Goal: Information Seeking & Learning: Find specific fact

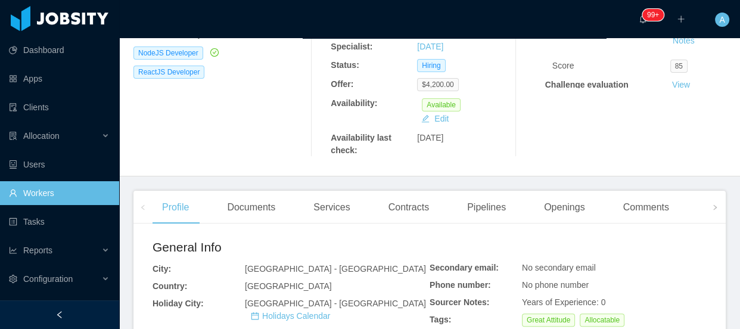
scroll to position [325, 0]
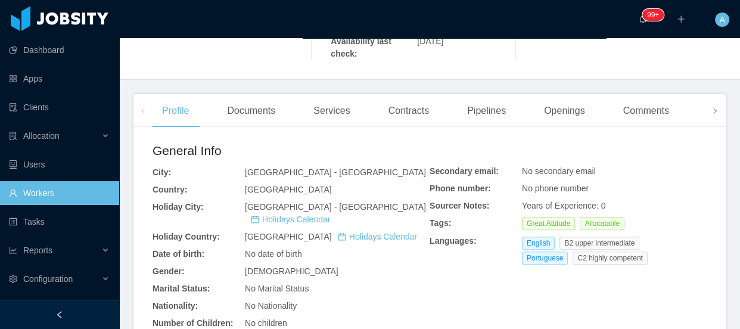
click at [712, 114] on icon "icon: right" at bounding box center [715, 111] width 6 height 6
click at [208, 113] on div "Documents" at bounding box center [192, 110] width 67 height 33
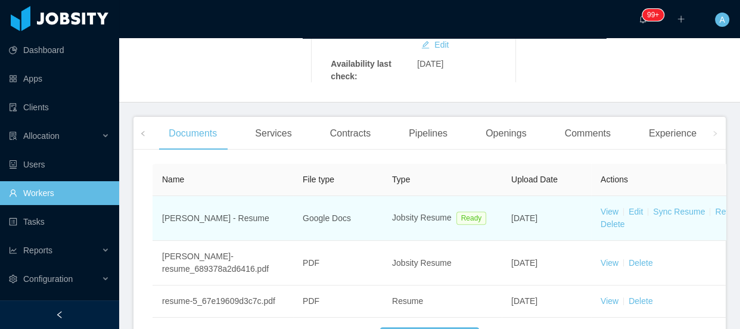
scroll to position [325, 0]
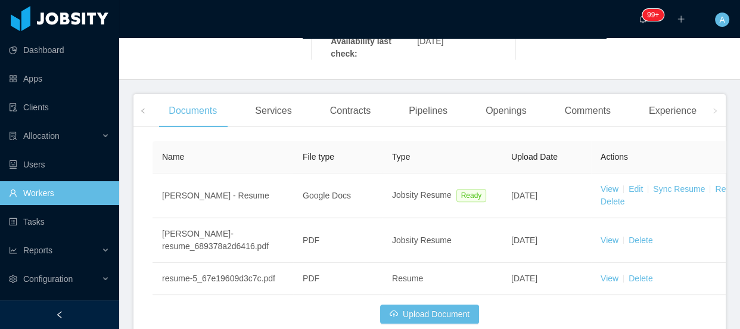
drag, startPoint x: 604, startPoint y: 190, endPoint x: 543, endPoint y: 159, distance: 68.2
click at [604, 189] on link "View" at bounding box center [609, 189] width 18 height 10
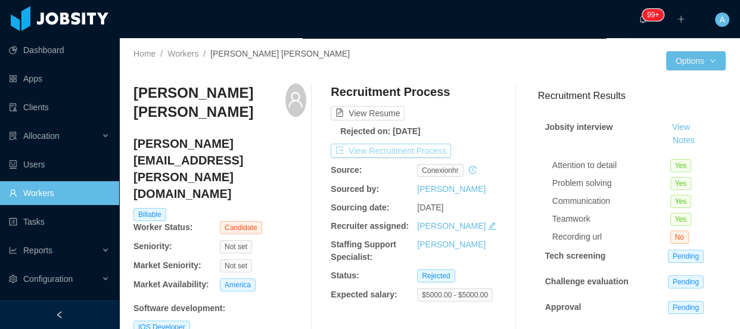
click at [435, 151] on button "View Recruitment Process" at bounding box center [391, 151] width 120 height 14
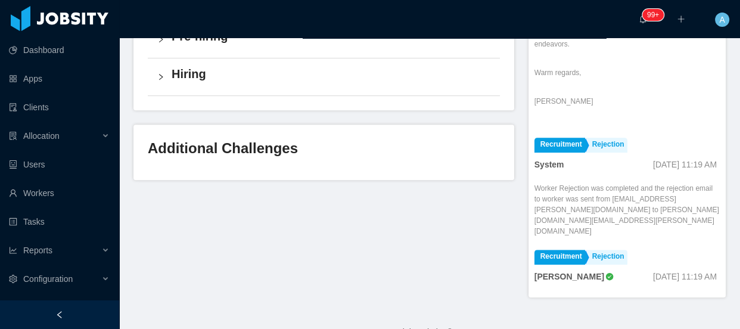
scroll to position [379, 0]
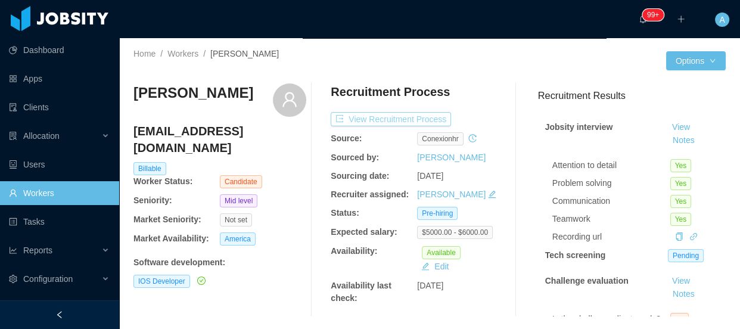
click at [402, 123] on button "View Recruitment Process" at bounding box center [391, 119] width 120 height 14
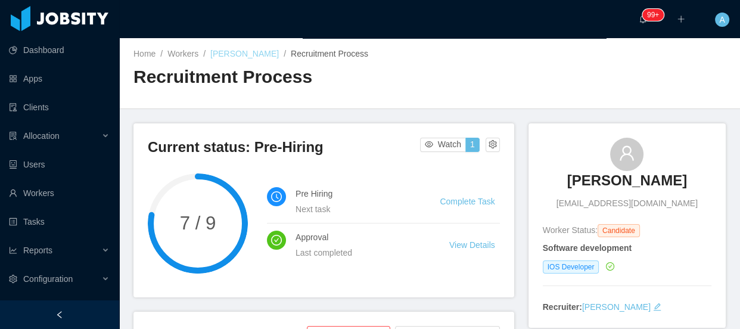
click at [234, 57] on link "Bruno Rendeiro" at bounding box center [244, 54] width 68 height 10
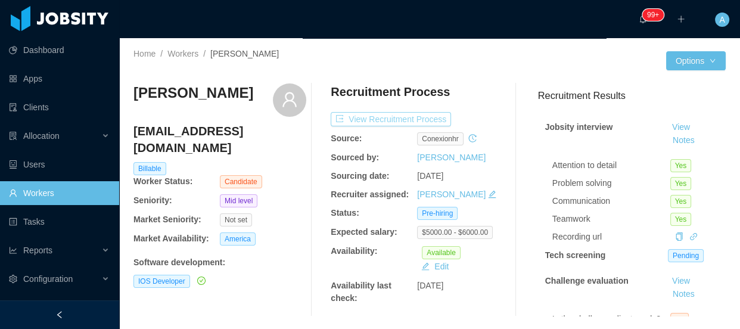
click at [421, 119] on button "View Recruitment Process" at bounding box center [391, 119] width 120 height 14
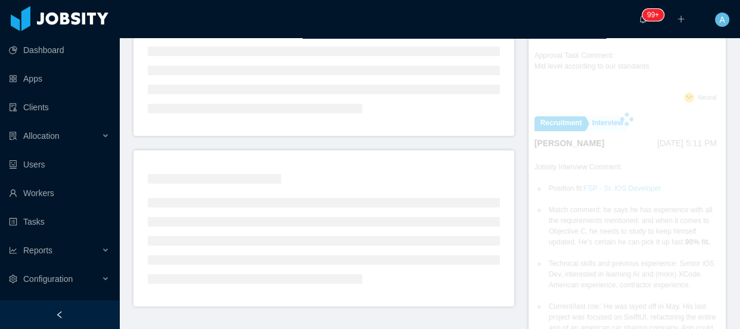
scroll to position [286, 0]
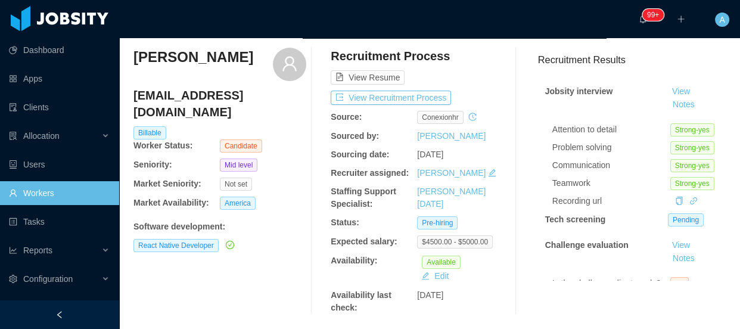
scroll to position [54, 0]
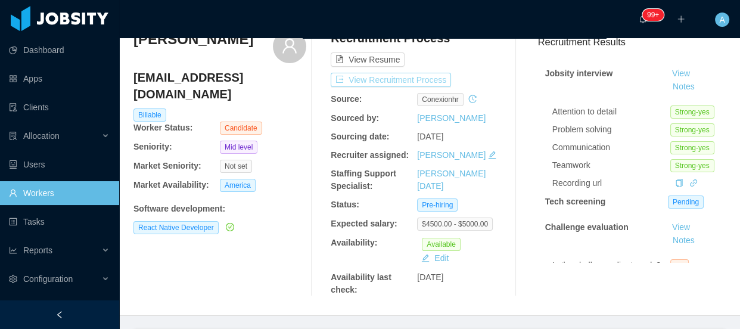
click at [435, 78] on button "View Recruitment Process" at bounding box center [391, 80] width 120 height 14
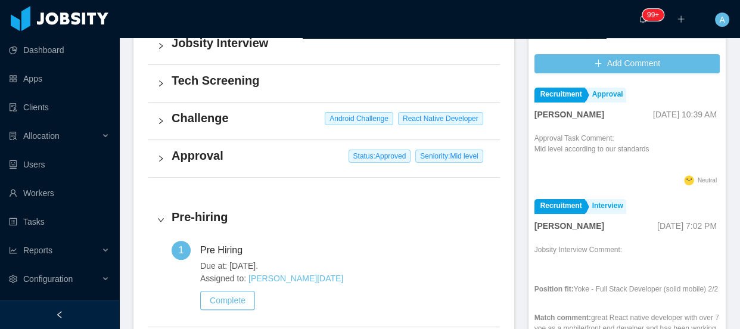
scroll to position [433, 0]
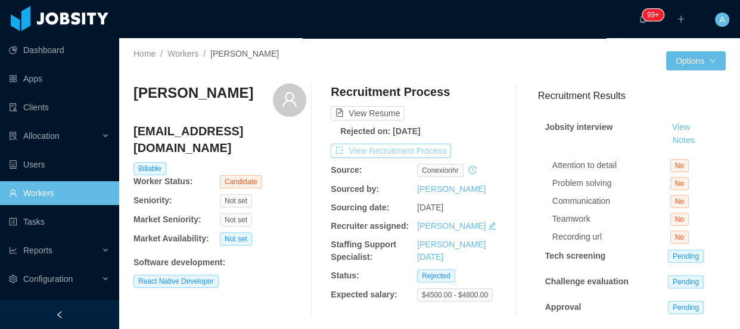
click at [433, 148] on button "View Recruitment Process" at bounding box center [391, 151] width 120 height 14
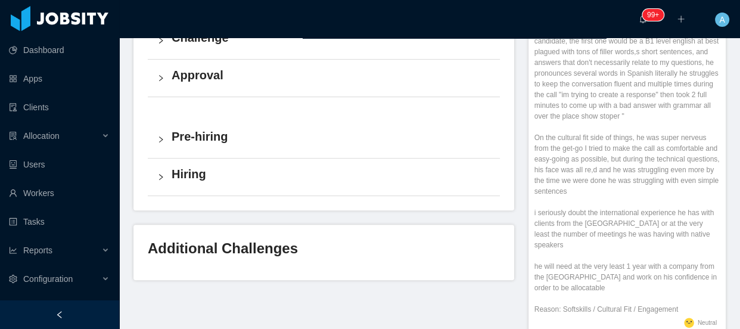
scroll to position [108, 0]
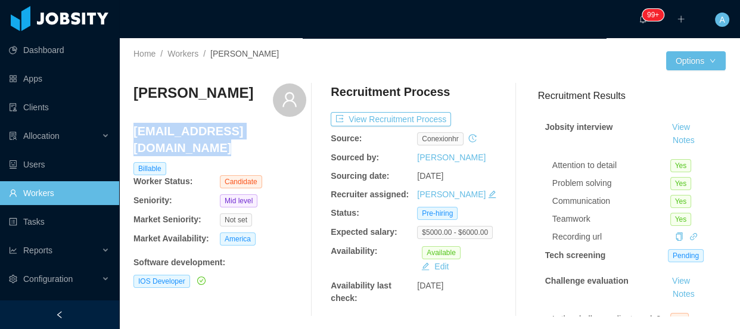
click at [135, 134] on div "Home / Workers / Bruno Rendeiro / Options Bruno Rendeiro brurend@hotmail.com Bi…" at bounding box center [429, 187] width 621 height 298
copy h4 "brurend@hotmail.com"
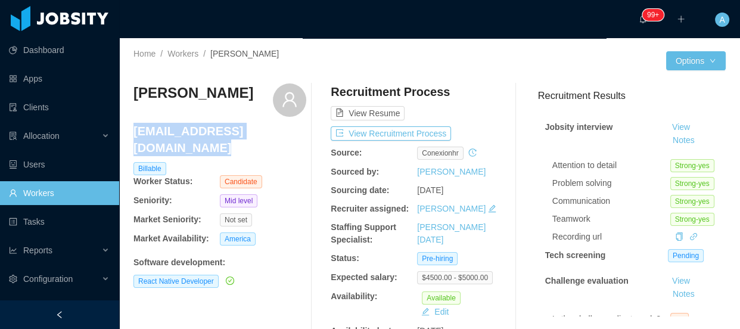
drag, startPoint x: 126, startPoint y: 132, endPoint x: 135, endPoint y: 133, distance: 9.1
click at [135, 133] on div "Home / Workers / [PERSON_NAME] / Options [PERSON_NAME] [EMAIL_ADDRESS][DOMAIN_N…" at bounding box center [429, 203] width 621 height 331
copy h4 "salvariable@icloud.com"
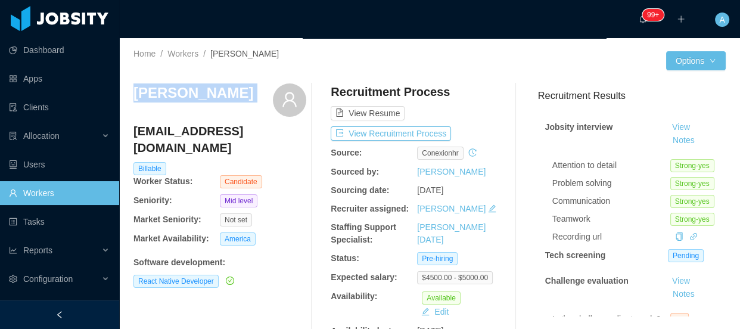
drag, startPoint x: 133, startPoint y: 94, endPoint x: 261, endPoint y: 97, distance: 128.1
click at [261, 97] on div "Salvador Bolaños" at bounding box center [219, 99] width 173 height 33
copy div "Salvador Bolaños"
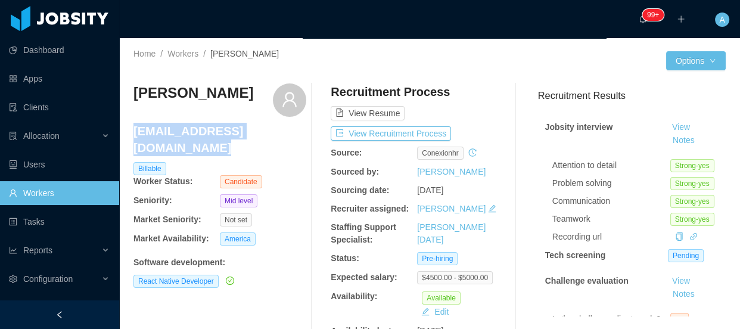
drag, startPoint x: 132, startPoint y: 134, endPoint x: 135, endPoint y: 128, distance: 6.9
click at [135, 128] on div "Home / Workers / Salvador Bolaños / Options Salvador Bolaños salvariable@icloud…" at bounding box center [429, 203] width 621 height 331
copy h4 "salvariable@icloud.com"
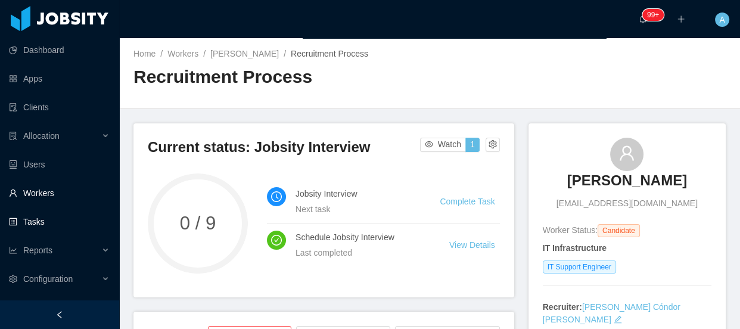
click at [48, 188] on link "Workers" at bounding box center [59, 193] width 101 height 24
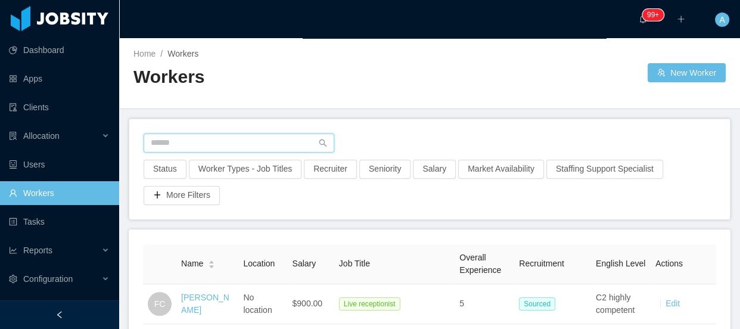
click at [261, 145] on input "text" at bounding box center [239, 142] width 191 height 19
paste input "**********"
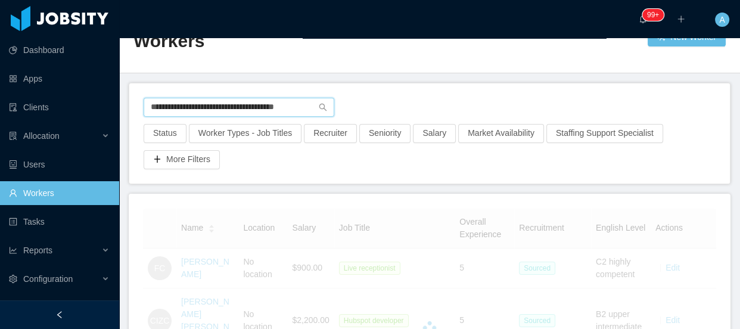
scroll to position [54, 0]
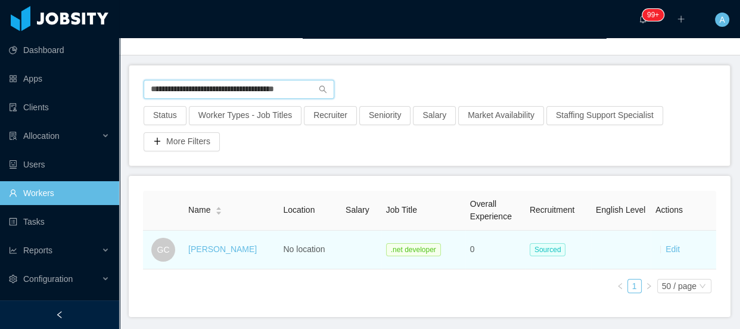
type input "**********"
drag, startPoint x: 178, startPoint y: 245, endPoint x: 248, endPoint y: 245, distance: 69.7
click at [248, 245] on tr "GC Gabriel Coletta No location .net developer 0 Sourced Edit" at bounding box center [429, 249] width 573 height 39
copy tr "Gabriel Coletta"
click at [240, 250] on link "Gabriel Coletta" at bounding box center [222, 249] width 68 height 10
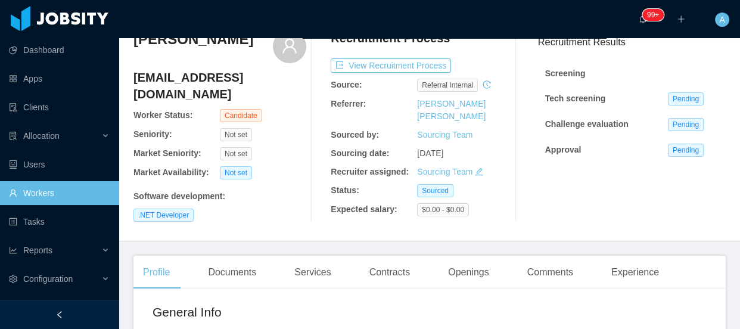
click at [65, 190] on link "Workers" at bounding box center [59, 193] width 101 height 24
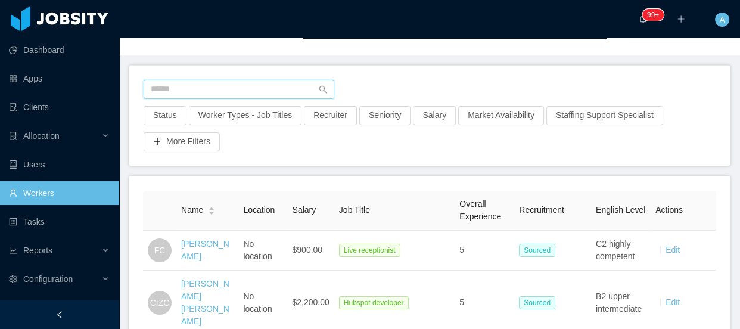
click at [223, 93] on input "text" at bounding box center [239, 89] width 191 height 19
paste input "**********"
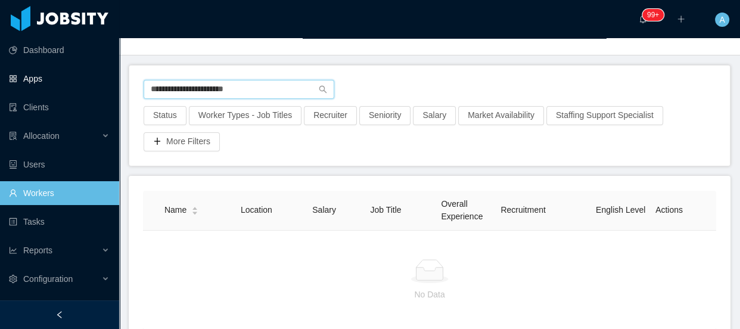
click at [0, 74] on section "**********" at bounding box center [370, 164] width 740 height 329
paste input "**********"
type input "**********"
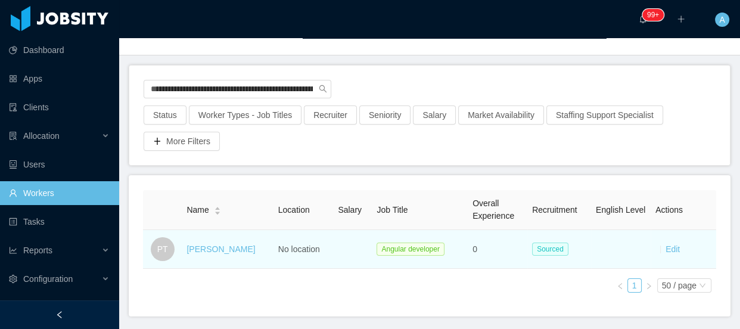
drag, startPoint x: 182, startPoint y: 250, endPoint x: 244, endPoint y: 248, distance: 61.4
click at [244, 248] on td "Paola Torrealba" at bounding box center [227, 249] width 91 height 39
copy link "Paola Torrealba"
click at [236, 251] on link "Paola Torrealba" at bounding box center [220, 249] width 68 height 10
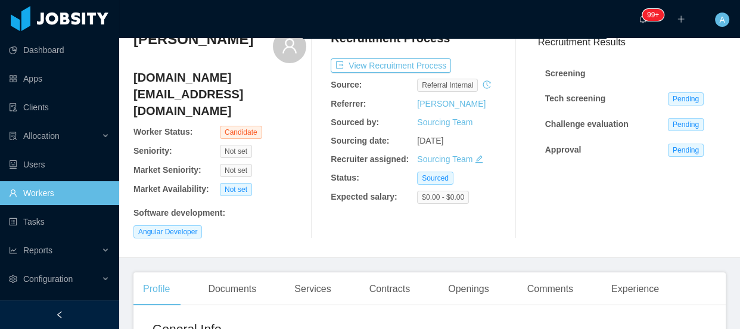
click at [99, 201] on link "Workers" at bounding box center [59, 193] width 101 height 24
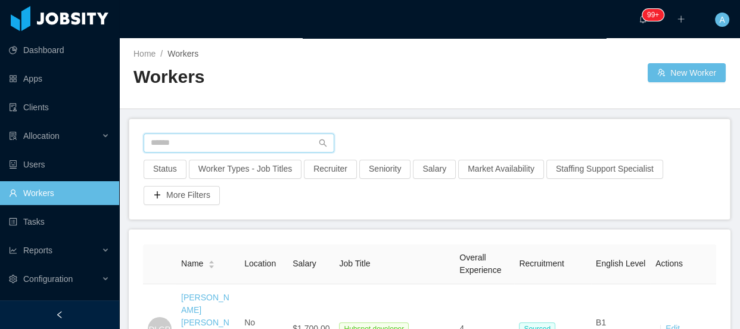
click at [208, 142] on input "text" at bounding box center [239, 142] width 191 height 19
paste input "**********"
type input "**********"
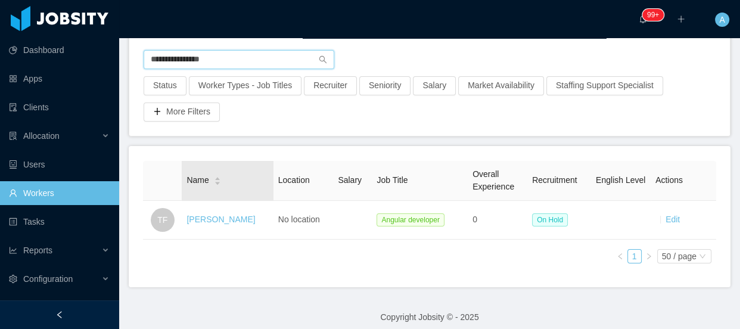
scroll to position [100, 0]
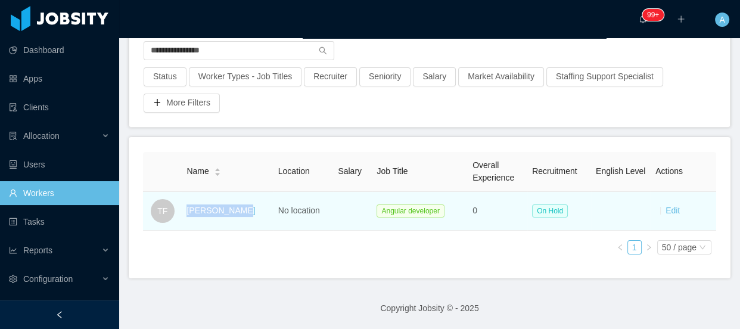
drag, startPoint x: 185, startPoint y: 200, endPoint x: 233, endPoint y: 205, distance: 49.1
click at [233, 205] on td "Thiago Feijo" at bounding box center [227, 211] width 91 height 39
copy link "Thiago Feijo"
click at [230, 205] on link "Thiago Feijo" at bounding box center [220, 210] width 68 height 10
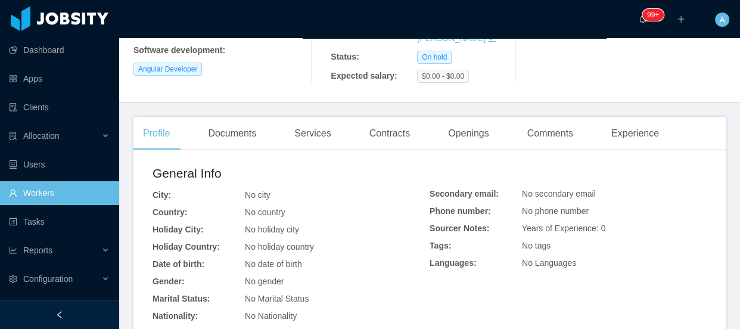
scroll to position [30, 0]
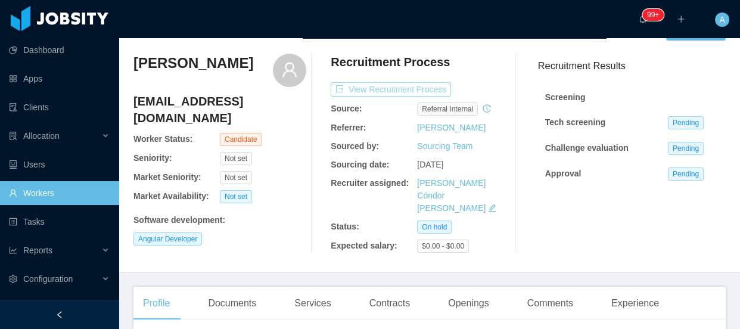
click at [419, 89] on button "View Recruitment Process" at bounding box center [391, 89] width 120 height 14
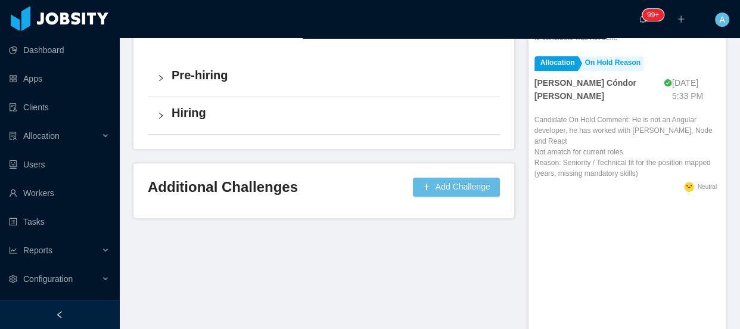
scroll to position [421, 0]
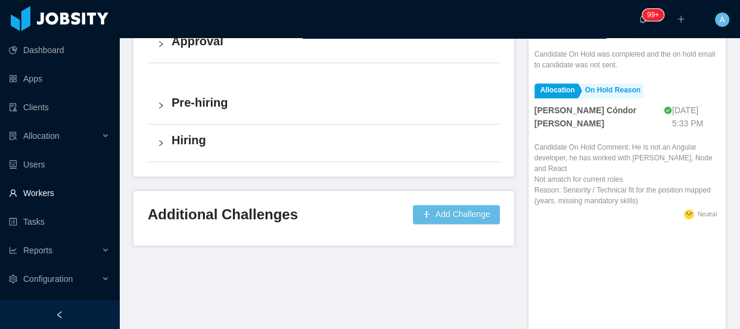
click at [62, 192] on link "Workers" at bounding box center [59, 193] width 101 height 24
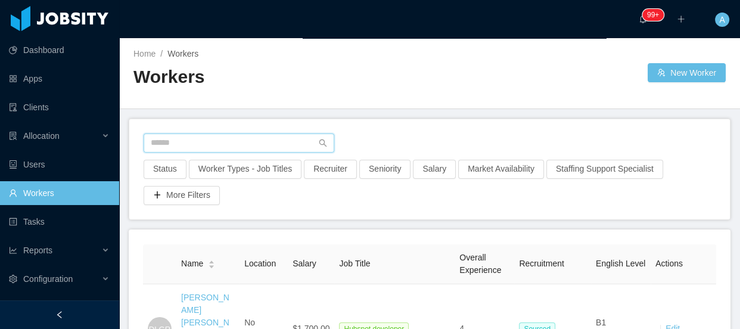
click at [216, 135] on input "text" at bounding box center [239, 142] width 191 height 19
paste input "**********"
type input "**********"
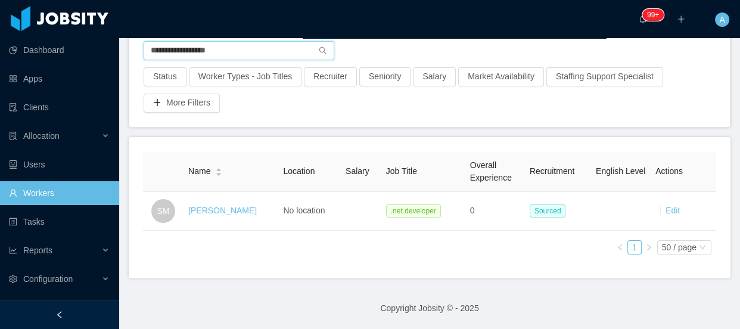
scroll to position [100, 0]
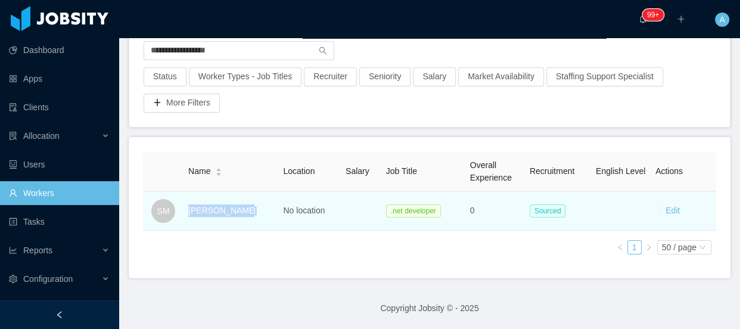
drag, startPoint x: 184, startPoint y: 207, endPoint x: 242, endPoint y: 207, distance: 58.4
click at [242, 207] on tr "SM Saulo Mendes No location .net developer 0 Sourced Edit" at bounding box center [429, 211] width 573 height 39
copy tr "Saulo Mendes"
click at [235, 205] on link "Saulo Mendes" at bounding box center [222, 210] width 68 height 10
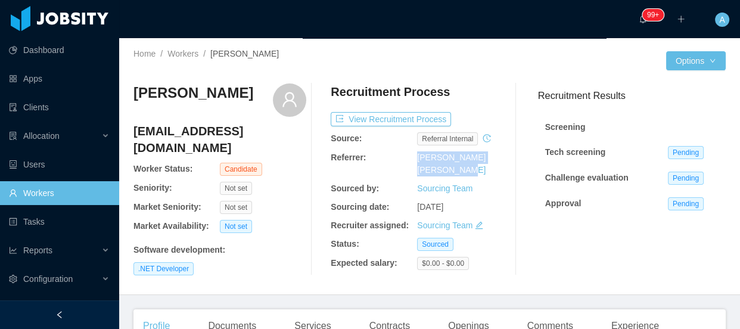
drag, startPoint x: 403, startPoint y: 155, endPoint x: 441, endPoint y: 166, distance: 38.9
click at [441, 166] on div "Referrer: Benhur da Silveira Külzer" at bounding box center [417, 163] width 173 height 25
copy div "Benhur da Silveira Külzer"
click at [68, 189] on link "Workers" at bounding box center [59, 193] width 101 height 24
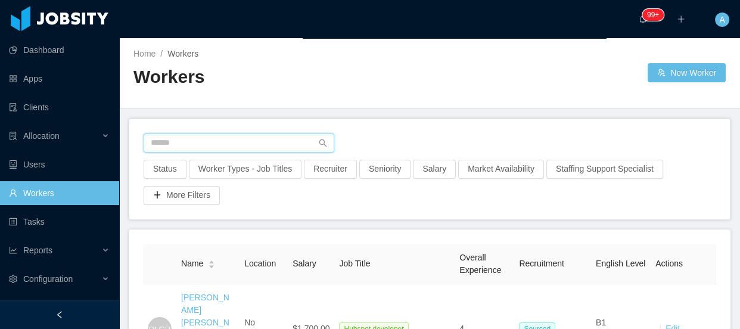
click at [228, 135] on input "text" at bounding box center [239, 142] width 191 height 19
paste input "**********"
type input "**********"
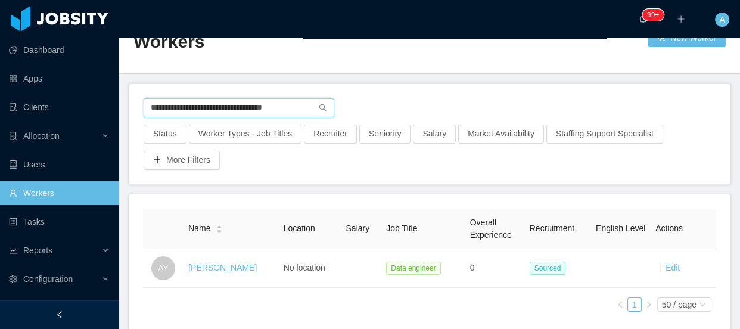
scroll to position [54, 0]
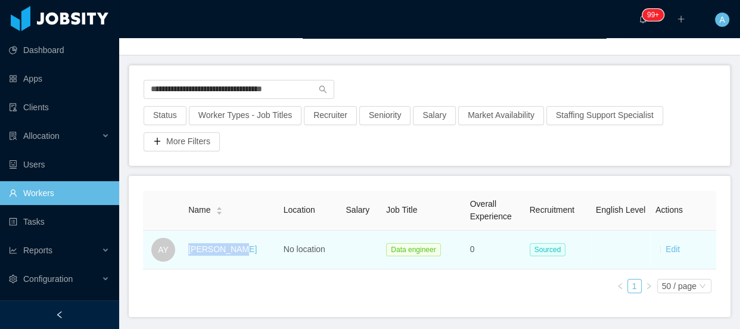
drag, startPoint x: 186, startPoint y: 239, endPoint x: 244, endPoint y: 247, distance: 59.0
click at [244, 247] on td "Anita Yadav" at bounding box center [230, 249] width 95 height 39
copy link "Anita Yadav"
click at [222, 253] on link "Anita Yadav" at bounding box center [222, 249] width 68 height 10
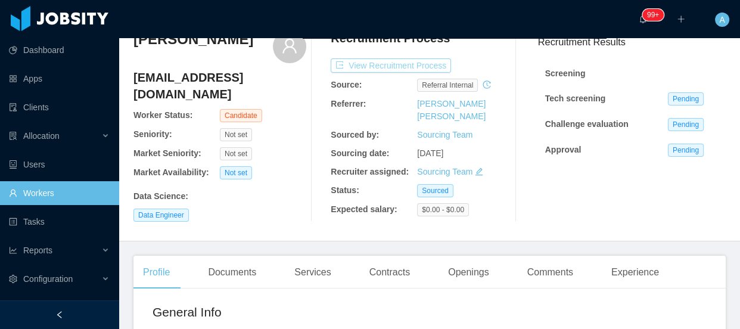
click at [364, 60] on button "View Recruitment Process" at bounding box center [391, 65] width 120 height 14
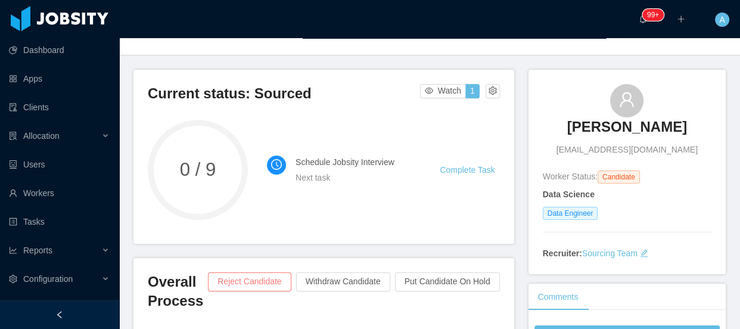
click at [235, 284] on button "Reject Candidate" at bounding box center [249, 281] width 83 height 19
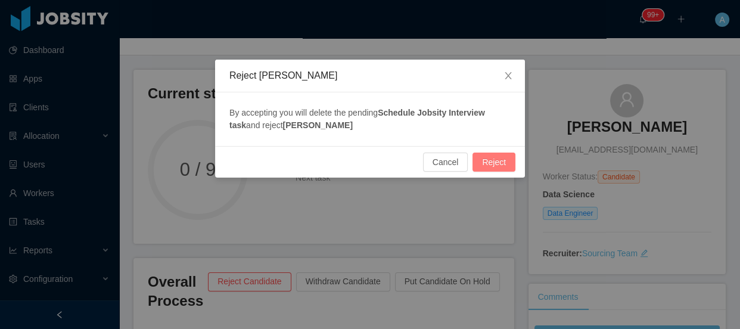
click at [508, 157] on button "Reject" at bounding box center [493, 161] width 43 height 19
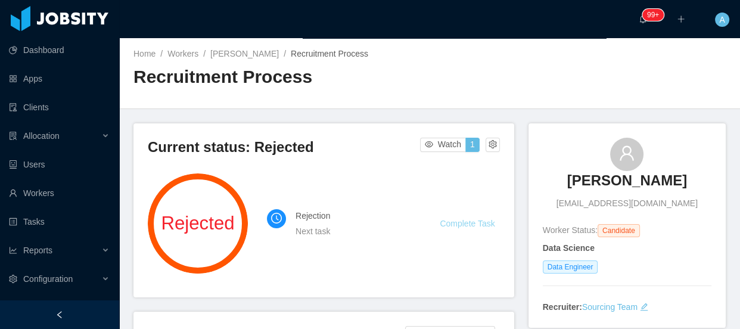
click at [456, 220] on link "Complete Task" at bounding box center [467, 224] width 55 height 10
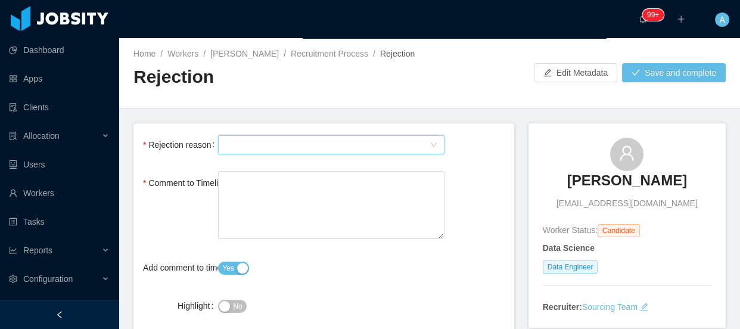
click at [270, 142] on div "Select Type" at bounding box center [327, 145] width 204 height 18
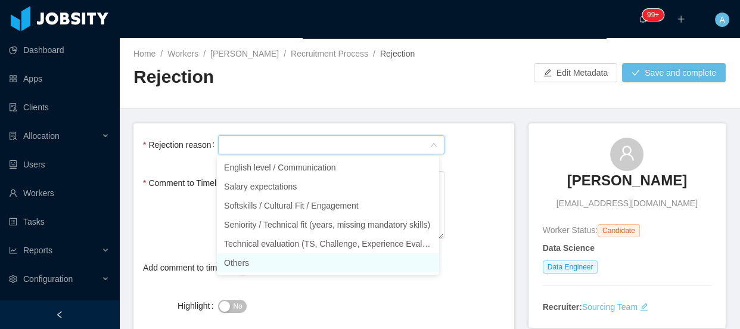
click at [268, 267] on li "Others" at bounding box center [328, 262] width 222 height 19
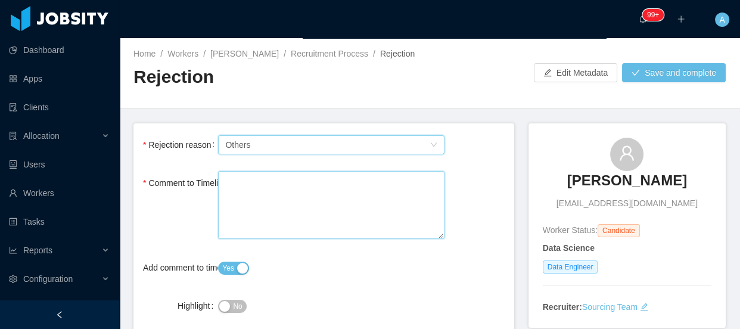
click at [273, 225] on textarea "Comment to Timeline" at bounding box center [331, 205] width 226 height 68
type textarea "*"
type textarea "**"
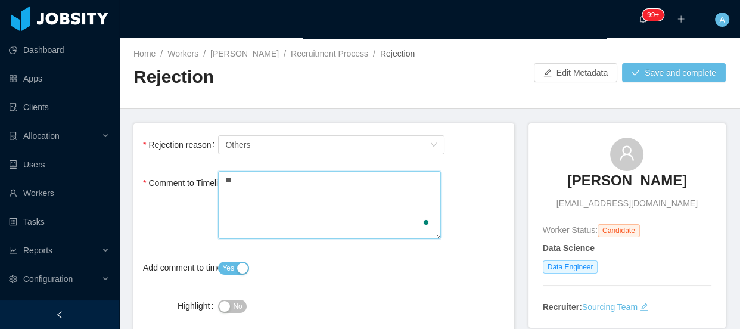
type textarea "***"
type textarea "*****"
type textarea "******"
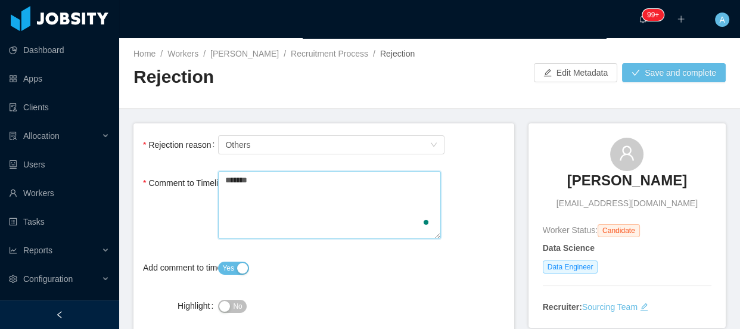
type textarea "********"
type textarea "*********"
type textarea "**********"
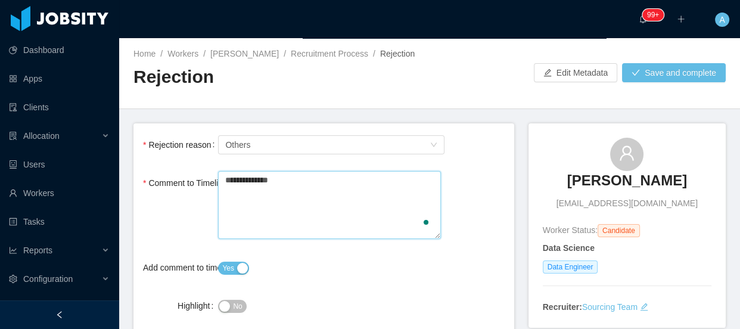
type textarea "**********"
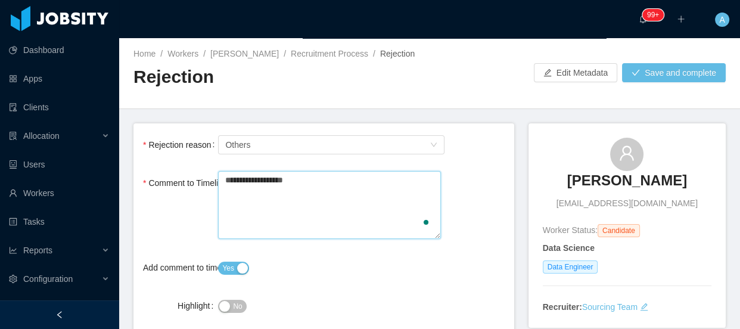
type textarea "**********"
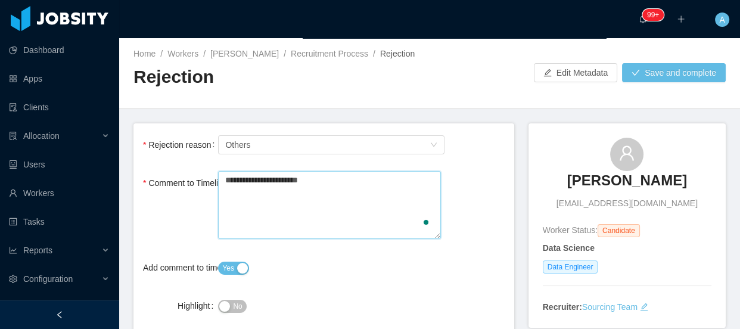
type textarea "**********"
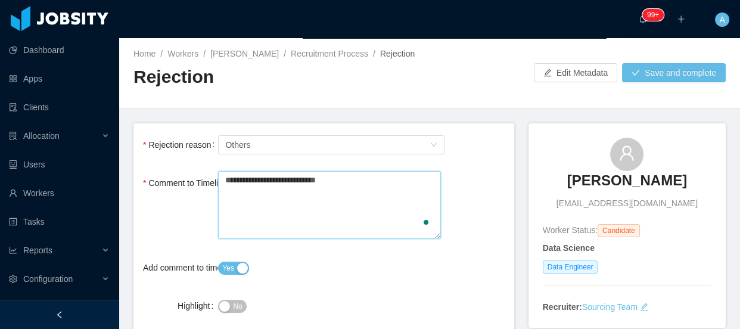
type textarea "**********"
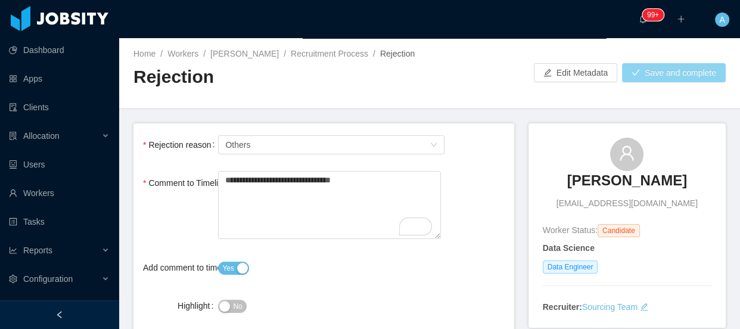
click at [644, 77] on button "Save and complete" at bounding box center [674, 72] width 104 height 19
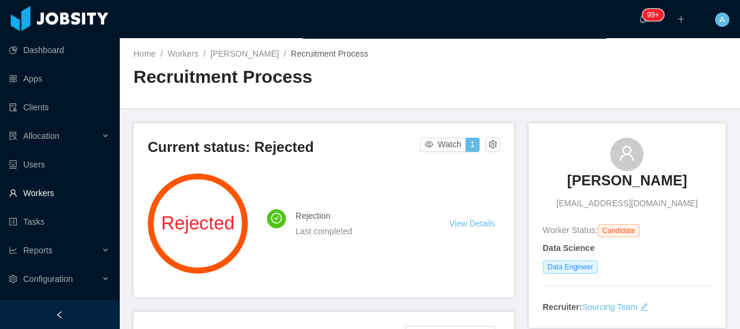
click at [39, 192] on link "Workers" at bounding box center [59, 193] width 101 height 24
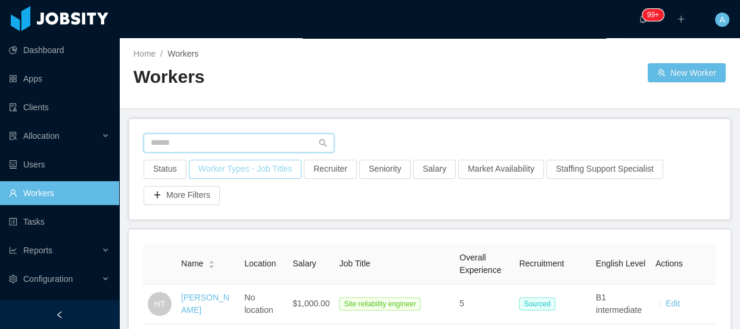
click at [214, 138] on input "text" at bounding box center [239, 142] width 191 height 19
paste input "**********"
type input "**********"
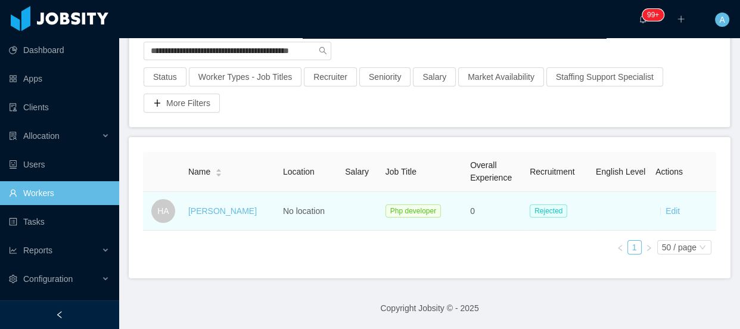
drag, startPoint x: 186, startPoint y: 207, endPoint x: 255, endPoint y: 207, distance: 69.1
click at [255, 207] on td "Henrique Almeida" at bounding box center [230, 211] width 95 height 39
copy link "Henrique Almeida"
click at [251, 207] on link "Henrique Almeida" at bounding box center [222, 211] width 68 height 10
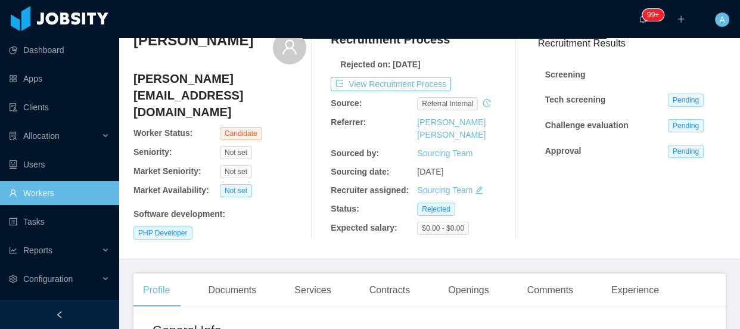
scroll to position [35, 0]
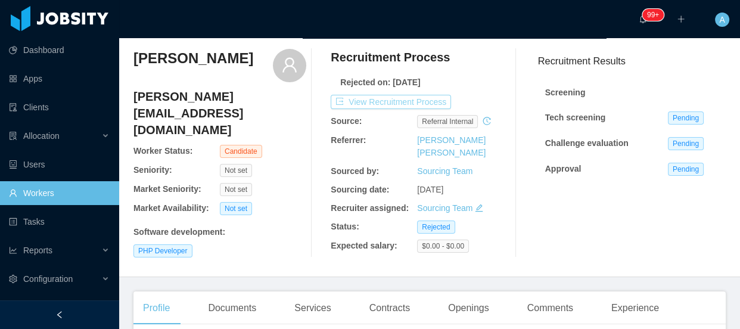
click at [397, 101] on button "View Recruitment Process" at bounding box center [391, 102] width 120 height 14
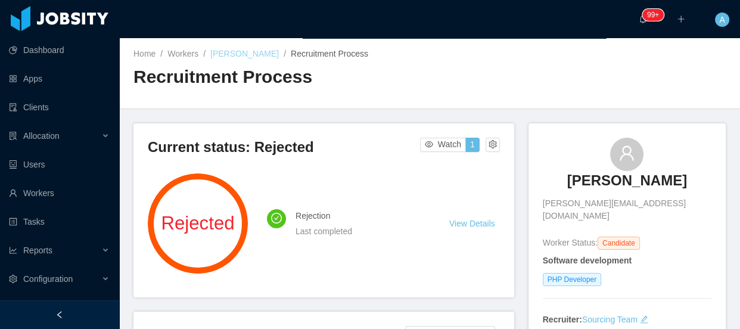
drag, startPoint x: 209, startPoint y: 52, endPoint x: 277, endPoint y: 57, distance: 68.1
click at [277, 57] on div "Home / Workers / Henrique Almeida / Recruitment Process /" at bounding box center [281, 54] width 296 height 13
copy link "Henrique Almeida"
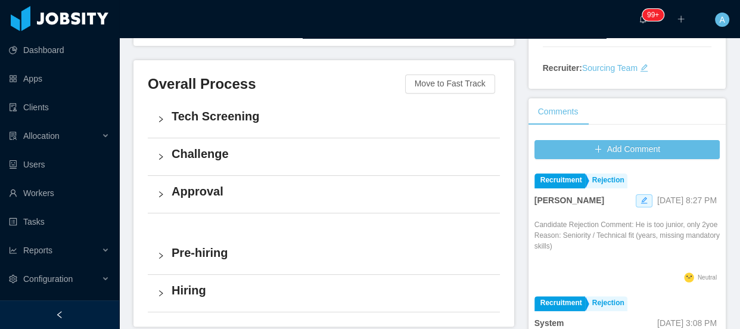
scroll to position [270, 0]
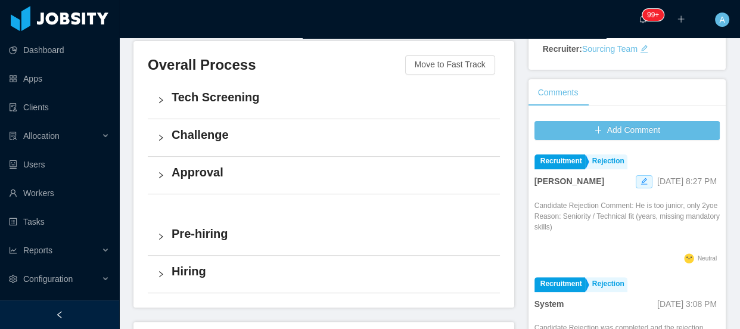
drag, startPoint x: 528, startPoint y: 193, endPoint x: 581, endPoint y: 211, distance: 55.4
click at [581, 212] on p "Candidate Rejection Comment: He is too junior, only 2yoe Reason: Seniority / Te…" at bounding box center [626, 216] width 185 height 32
copy p "Candidate Rejection Comment: He is too junior, only 2yoe Reason: Seniority / Te…"
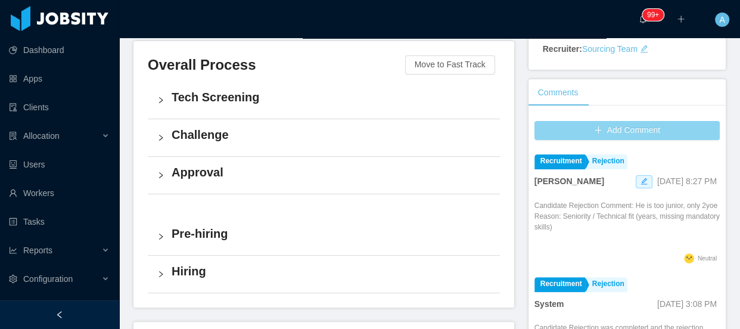
click at [600, 121] on button "Add Comment" at bounding box center [626, 130] width 185 height 19
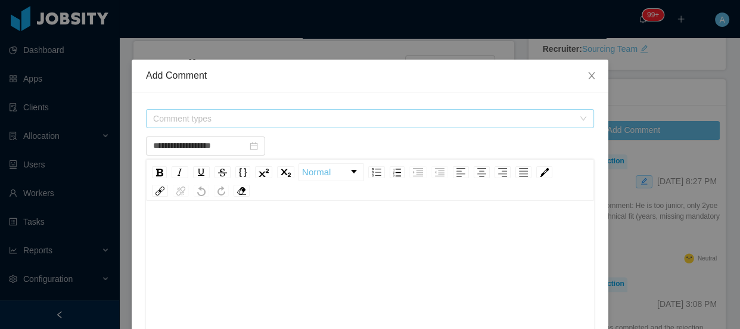
click at [367, 117] on span "Comment types" at bounding box center [363, 119] width 420 height 12
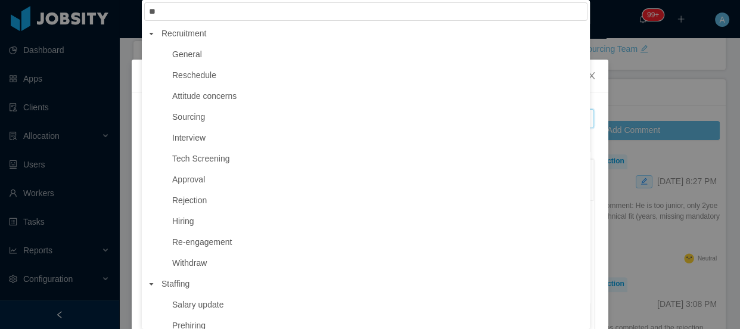
type input "***"
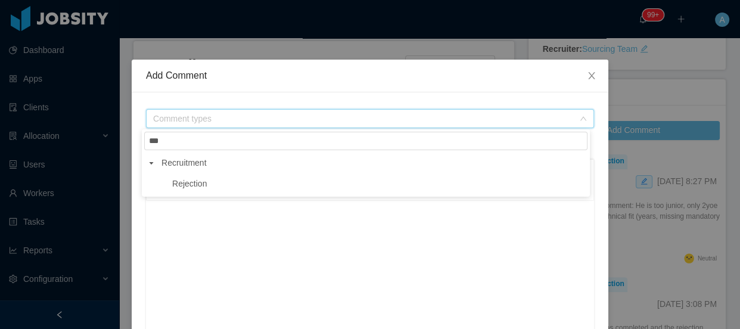
type input "**********"
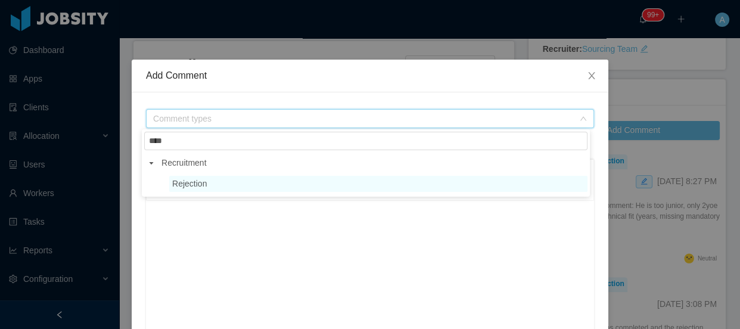
type input "****"
click at [175, 191] on span "Rejection" at bounding box center [378, 184] width 418 height 16
type input "**********"
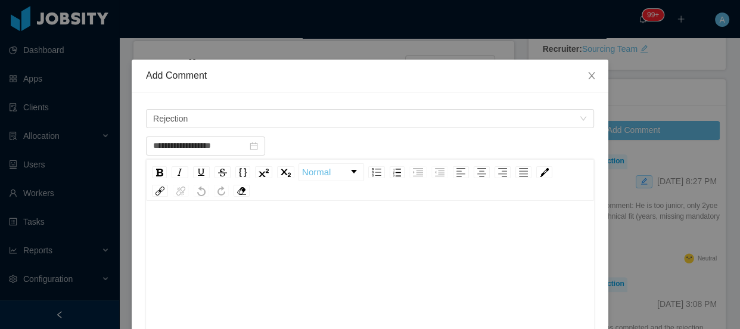
click at [197, 230] on div "rdw-editor" at bounding box center [369, 233] width 429 height 24
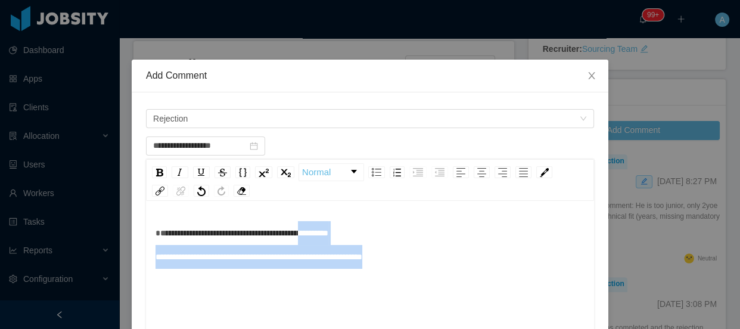
drag, startPoint x: 328, startPoint y: 235, endPoint x: 419, endPoint y: 255, distance: 93.3
click at [419, 255] on div "**********" at bounding box center [369, 245] width 429 height 48
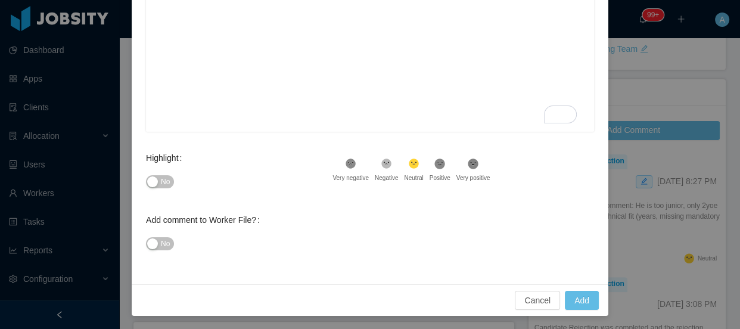
scroll to position [281, 0]
type input "**********"
click at [569, 299] on button "Add" at bounding box center [582, 299] width 34 height 19
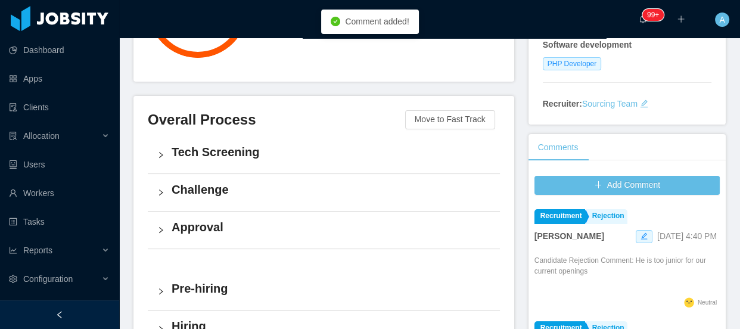
scroll to position [0, 0]
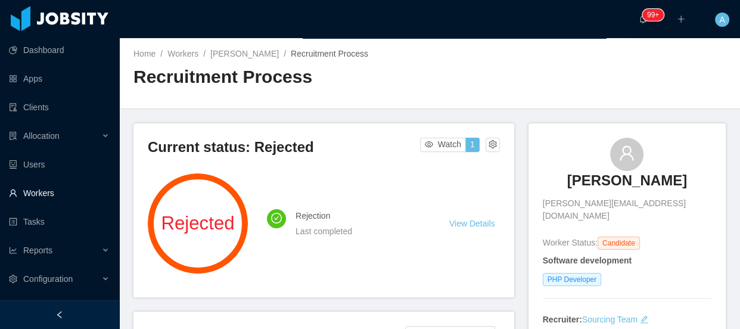
click at [52, 197] on link "Workers" at bounding box center [59, 193] width 101 height 24
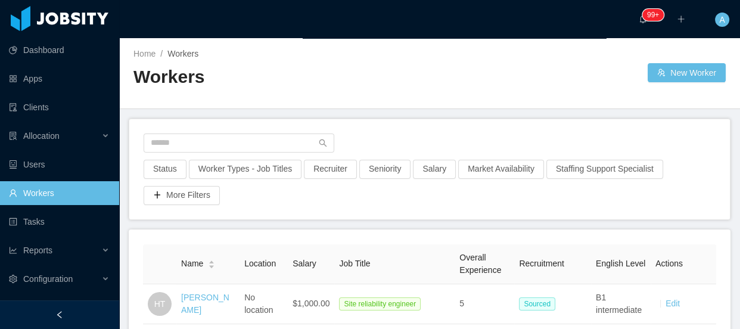
click at [251, 156] on div at bounding box center [430, 146] width 572 height 26
click at [250, 148] on input "text" at bounding box center [239, 142] width 191 height 19
paste input "**********"
type input "**********"
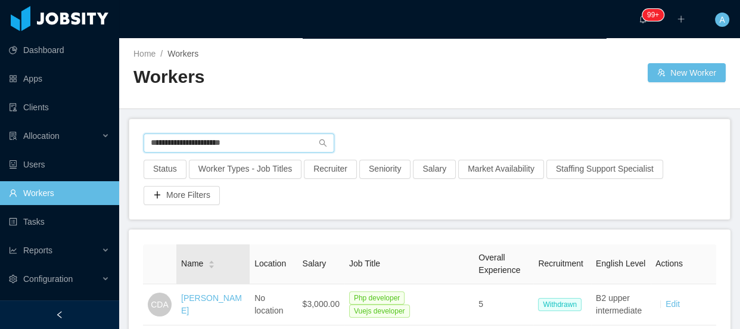
scroll to position [54, 0]
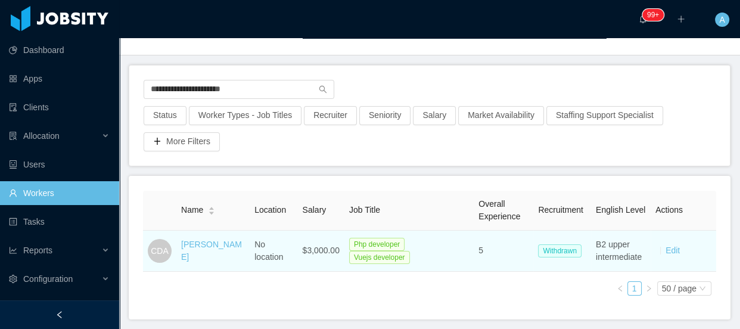
drag, startPoint x: 179, startPoint y: 242, endPoint x: 214, endPoint y: 264, distance: 42.3
click at [214, 264] on td "Carlos Daniel Arteaga" at bounding box center [212, 250] width 73 height 41
copy link "Carlos Daniel Arteaga"
click at [213, 247] on link "Carlos Daniel Arteaga" at bounding box center [211, 250] width 61 height 22
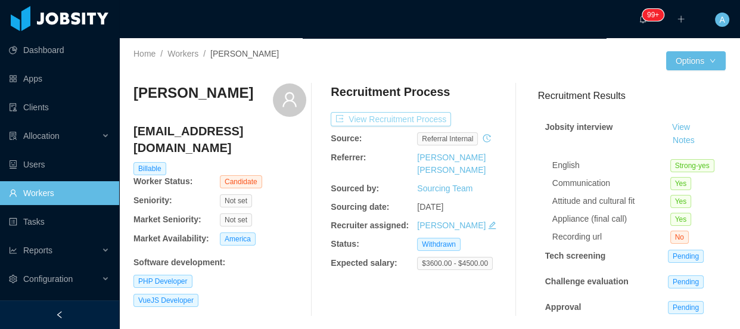
click at [391, 120] on button "View Recruitment Process" at bounding box center [391, 119] width 120 height 14
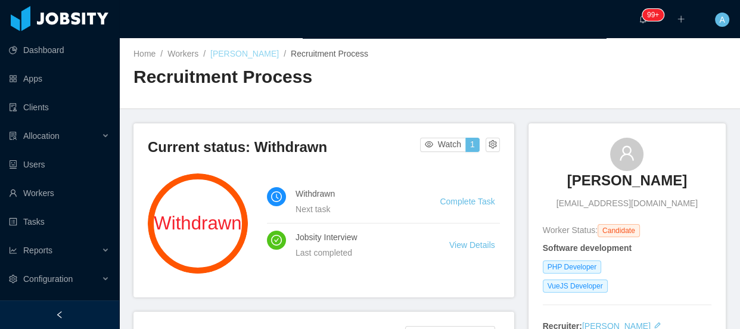
drag, startPoint x: 205, startPoint y: 57, endPoint x: 289, endPoint y: 54, distance: 84.1
click at [289, 54] on div "Home / Workers / Carlos Daniel Arteaga / Recruitment Process /" at bounding box center [281, 54] width 296 height 13
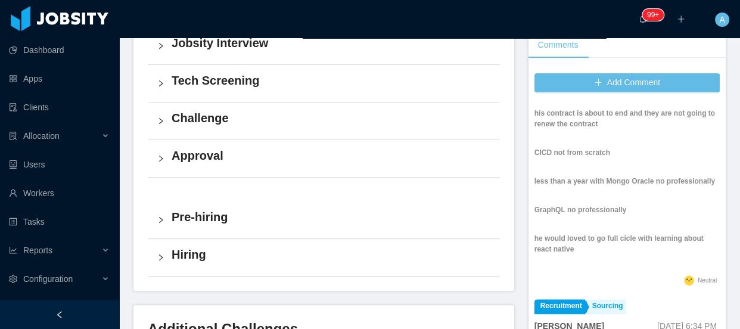
scroll to position [525, 0]
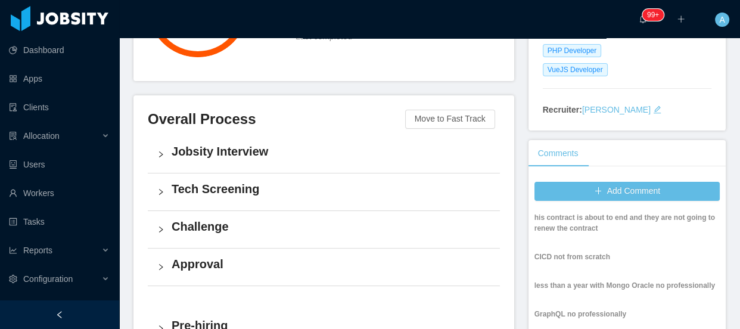
click at [295, 167] on div "Jobsity Interview" at bounding box center [324, 154] width 352 height 37
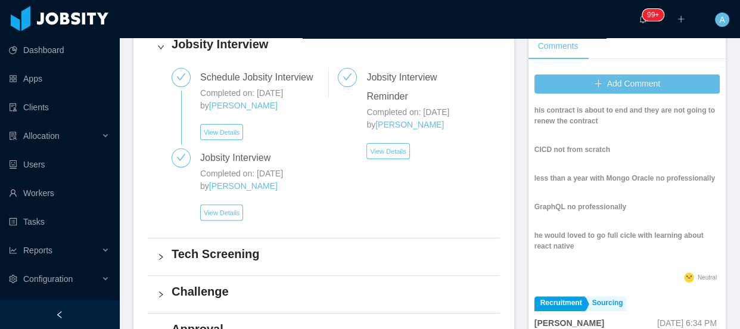
scroll to position [325, 0]
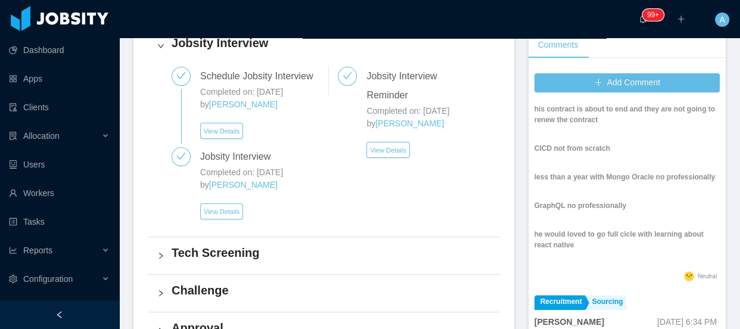
click at [286, 259] on h4 "Tech Screening" at bounding box center [331, 252] width 319 height 17
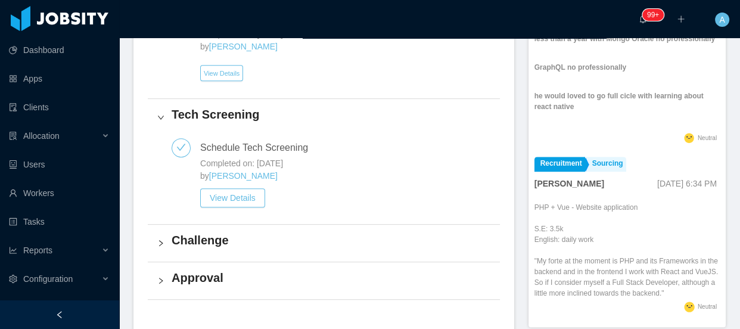
scroll to position [487, 0]
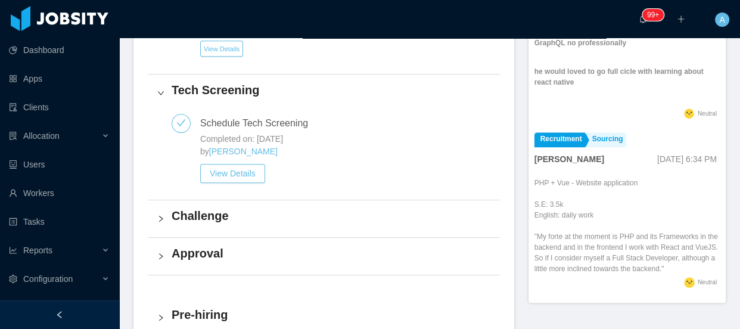
click at [298, 216] on h4 "Challenge" at bounding box center [331, 215] width 319 height 17
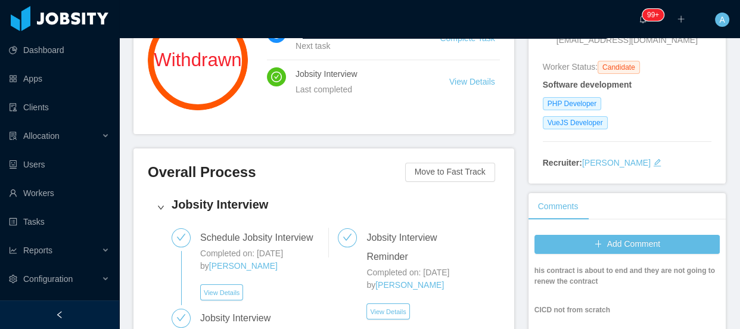
scroll to position [0, 0]
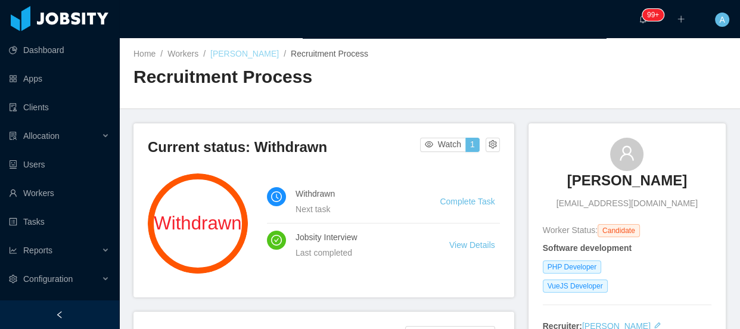
click at [248, 50] on link "Carlos Daniel Arteaga" at bounding box center [244, 54] width 68 height 10
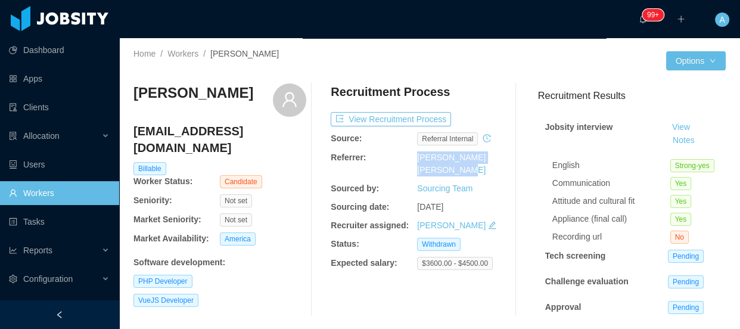
drag, startPoint x: 409, startPoint y: 154, endPoint x: 437, endPoint y: 171, distance: 32.6
click at [437, 171] on div "Referrer: Benhur da Silveira Külzer" at bounding box center [417, 163] width 173 height 25
click at [71, 200] on link "Workers" at bounding box center [59, 193] width 101 height 24
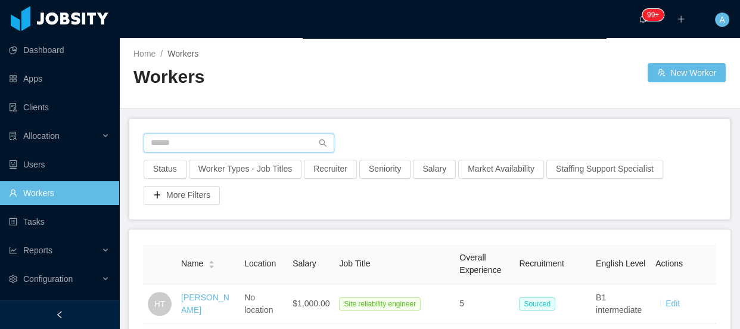
click at [245, 142] on input "text" at bounding box center [239, 142] width 191 height 19
paste input "**********"
type input "**********"
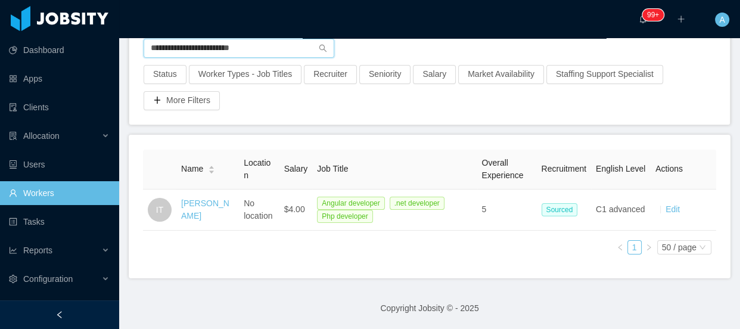
scroll to position [103, 0]
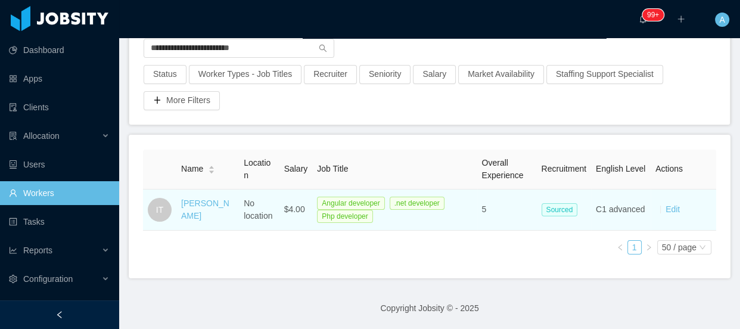
drag, startPoint x: 178, startPoint y: 188, endPoint x: 221, endPoint y: 216, distance: 51.5
click at [221, 216] on td "Ingrid Tartaglia" at bounding box center [207, 209] width 63 height 41
click at [205, 213] on td "Ingrid Tartaglia" at bounding box center [207, 209] width 63 height 41
click at [204, 210] on link "Ingrid Tartaglia" at bounding box center [205, 209] width 48 height 22
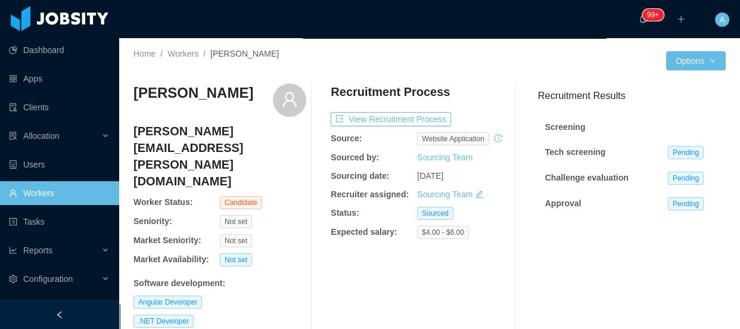
click at [494, 142] on icon "icon: history" at bounding box center [498, 138] width 8 height 8
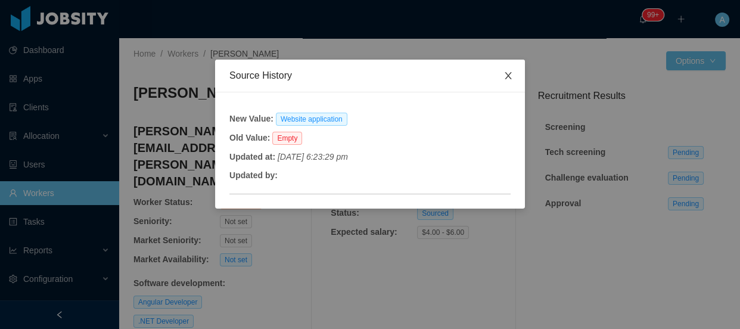
click at [508, 76] on icon "icon: close" at bounding box center [507, 75] width 7 height 7
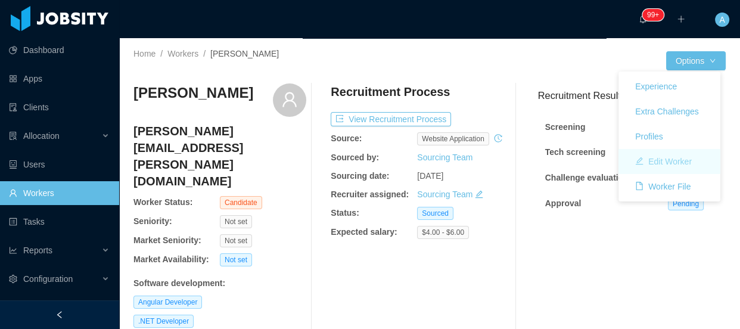
click at [671, 164] on button "Edit Worker" at bounding box center [663, 161] width 76 height 19
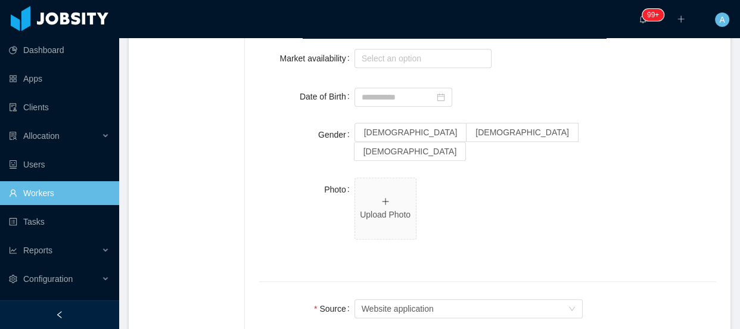
scroll to position [812, 0]
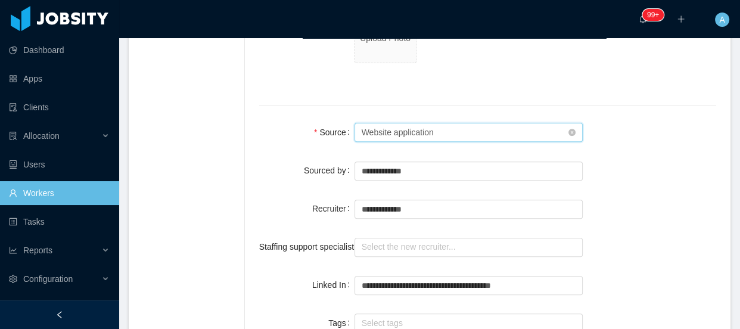
click at [395, 123] on div "Website application" at bounding box center [398, 132] width 72 height 18
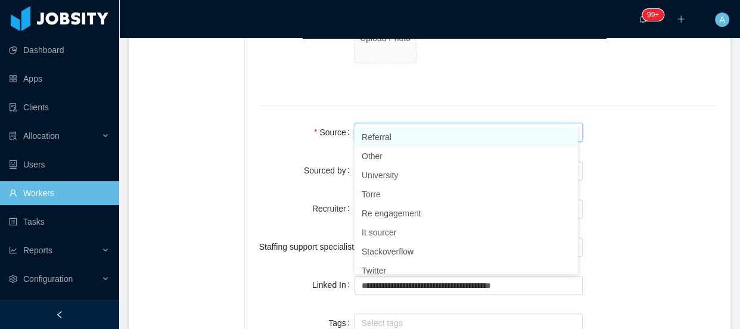
type input "**"
click at [397, 142] on li "Referral" at bounding box center [465, 136] width 223 height 19
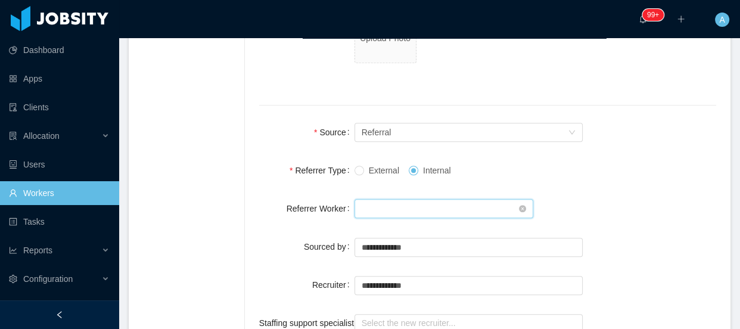
click at [400, 200] on div "Search workers..." at bounding box center [440, 209] width 157 height 18
type input "******"
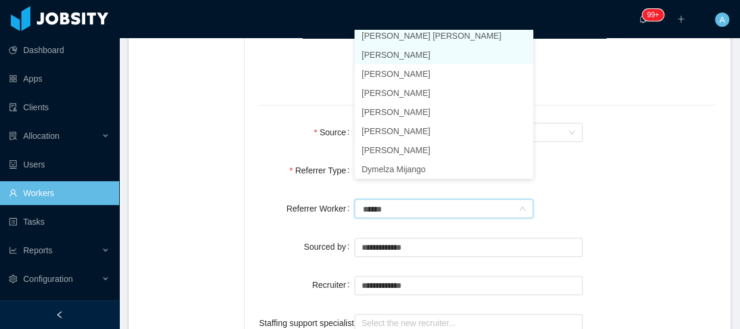
scroll to position [2, 0]
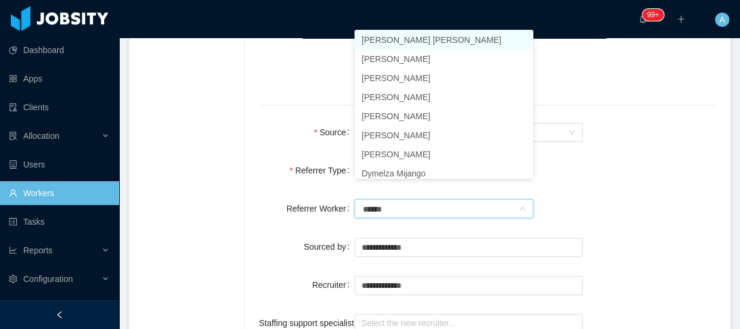
drag, startPoint x: 392, startPoint y: 36, endPoint x: 503, endPoint y: 78, distance: 118.6
click at [391, 36] on li "Benhur da Silveira Külzer" at bounding box center [443, 39] width 179 height 19
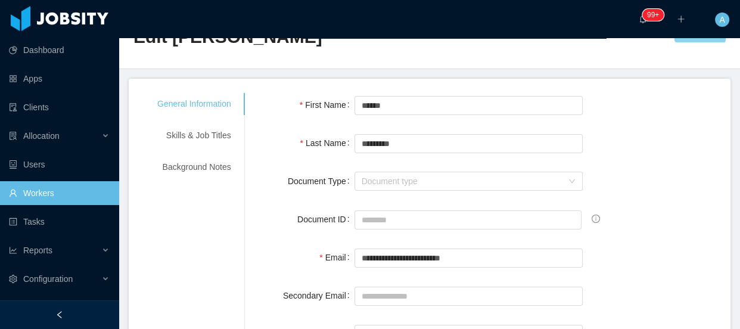
scroll to position [0, 0]
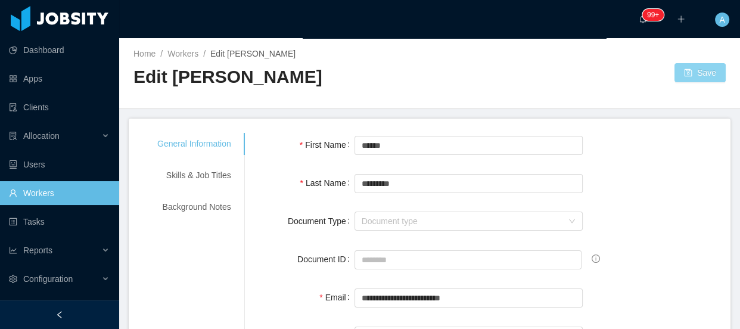
click at [689, 71] on button "Save" at bounding box center [699, 72] width 51 height 19
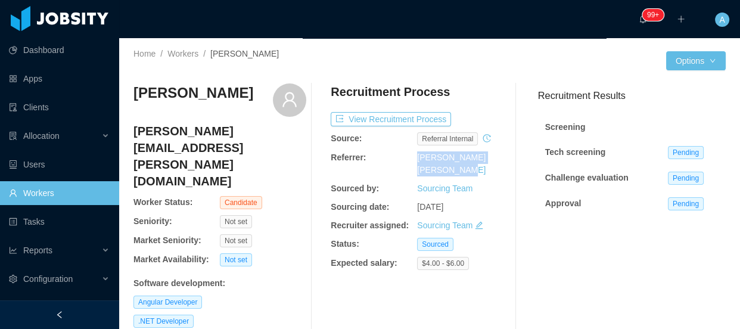
drag, startPoint x: 409, startPoint y: 157, endPoint x: 448, endPoint y: 165, distance: 40.1
click at [448, 165] on div "Referrer: Benhur da Silveira Külzer" at bounding box center [417, 163] width 173 height 25
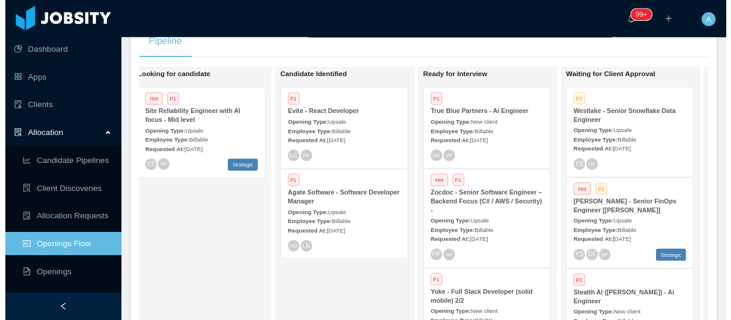
scroll to position [119, 0]
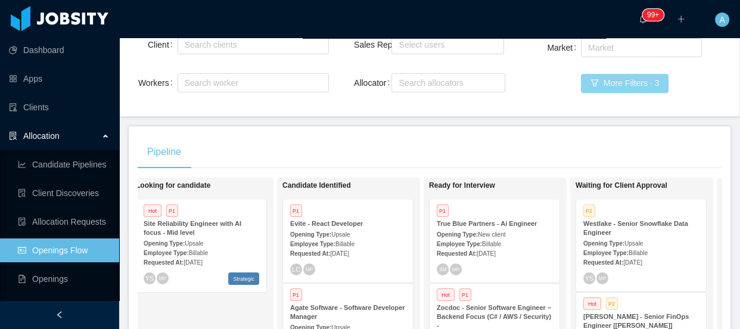
click at [634, 93] on div "Market Market More Filters · 3" at bounding box center [631, 72] width 202 height 73
drag, startPoint x: 632, startPoint y: 85, endPoint x: 568, endPoint y: 81, distance: 64.5
click at [632, 85] on button "More Filters · 3" at bounding box center [625, 83] width 88 height 19
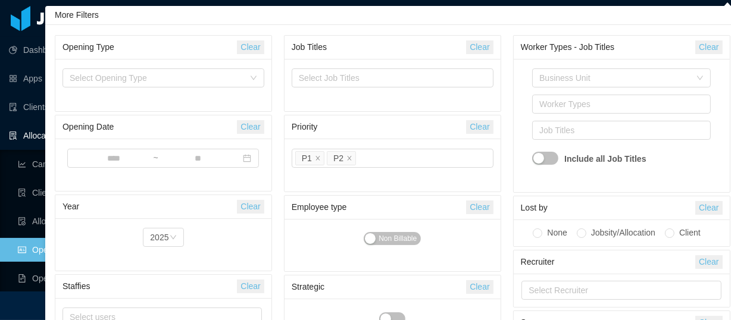
click at [491, 52] on button "Clear" at bounding box center [479, 47] width 27 height 14
click at [483, 130] on button "Clear" at bounding box center [479, 127] width 27 height 14
click at [411, 85] on div "Select Job Titles" at bounding box center [390, 78] width 191 height 18
type input "***"
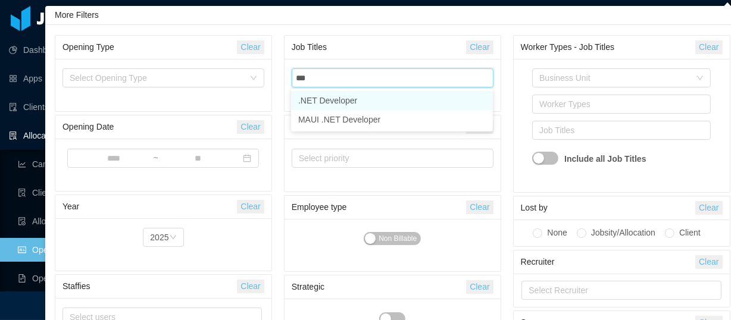
click at [342, 102] on li ".NET Developer" at bounding box center [392, 100] width 202 height 19
click at [523, 98] on div "Business Unit Worker Types Job Titles .NET Developer Include all Job Titles" at bounding box center [622, 125] width 202 height 119
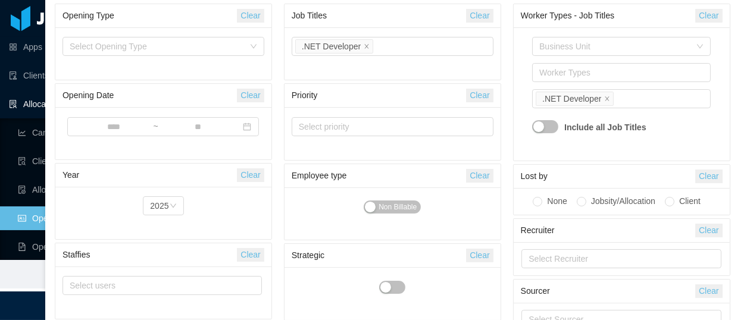
scroll to position [73, 0]
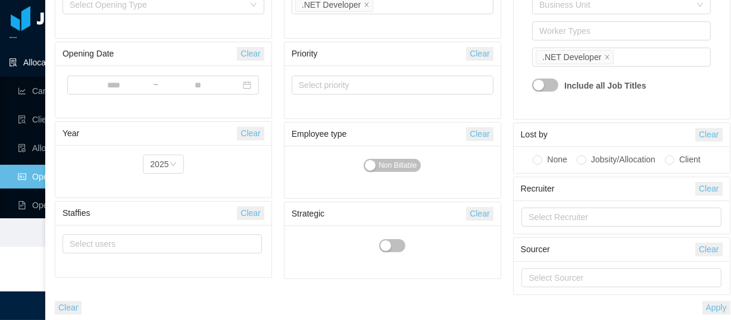
click at [719, 234] on div "Select Recruiter" at bounding box center [622, 217] width 216 height 33
click at [716, 307] on button "Apply" at bounding box center [717, 308] width 28 height 14
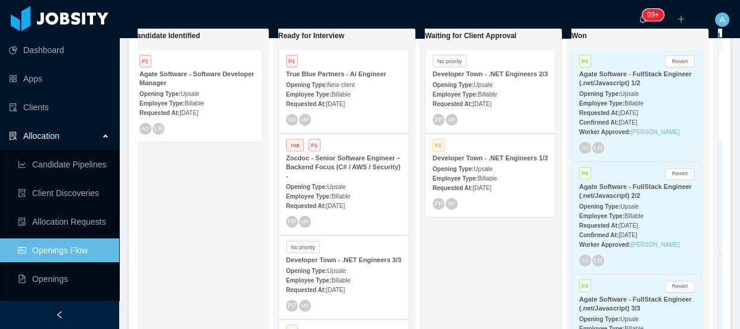
scroll to position [281, 0]
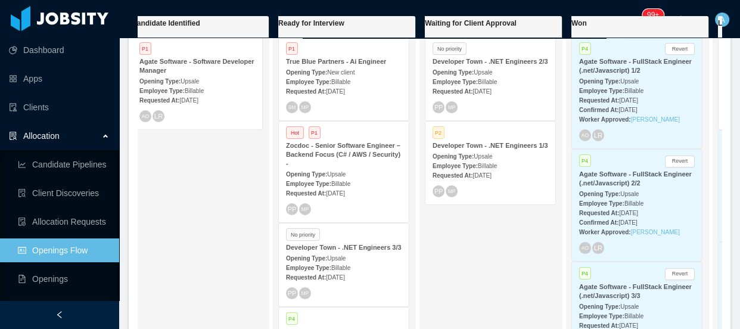
click at [322, 190] on strong "Requested At:" at bounding box center [306, 193] width 40 height 7
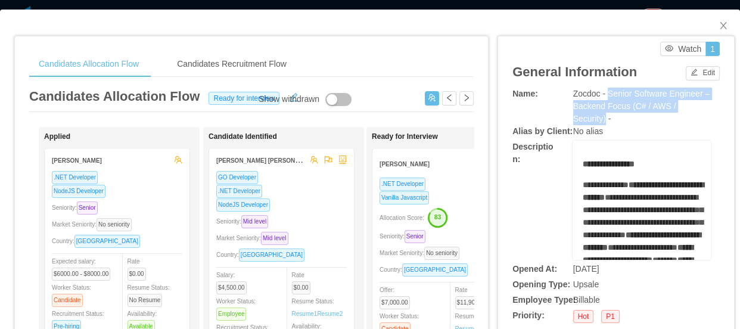
drag, startPoint x: 603, startPoint y: 94, endPoint x: 703, endPoint y: 101, distance: 100.9
click at [703, 102] on div "Name: Zocdoc - Senior Software Engineer – Backend Focus (C# / AWS / Security) -" at bounding box center [615, 107] width 207 height 38
copy span "Senior Software Engineer – Backend Focus (C# / AWS / Security)"
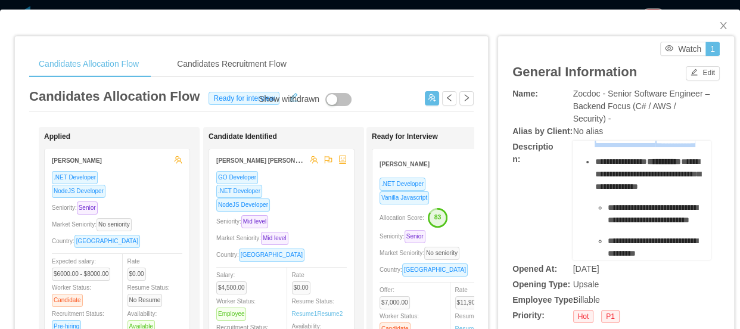
scroll to position [866, 0]
drag, startPoint x: 583, startPoint y: 167, endPoint x: 659, endPoint y: 155, distance: 77.1
click at [660, 156] on ul "**********" at bounding box center [642, 3] width 120 height 513
copy ul "**********"
click at [722, 21] on span "Close" at bounding box center [722, 26] width 33 height 33
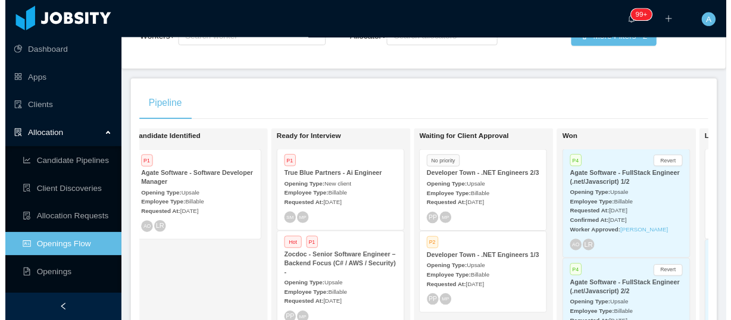
scroll to position [10, 0]
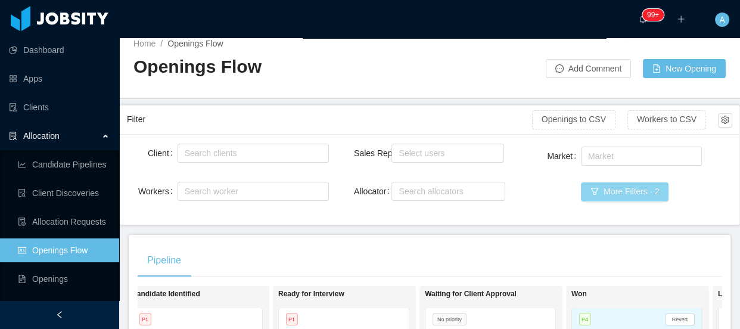
drag, startPoint x: 593, startPoint y: 181, endPoint x: 594, endPoint y: 188, distance: 6.8
click at [593, 183] on button "More Filters · 2" at bounding box center [625, 191] width 88 height 19
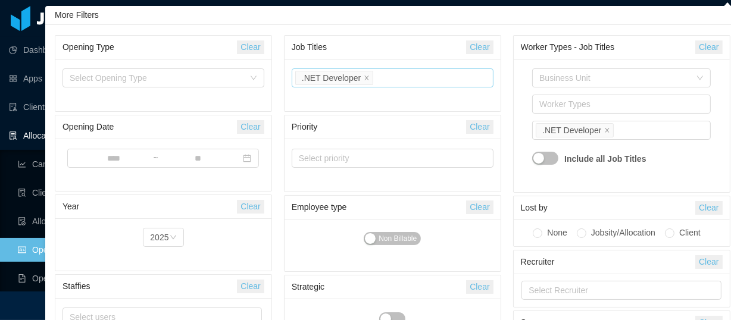
drag, startPoint x: 488, startPoint y: 47, endPoint x: 419, endPoint y: 73, distance: 74.4
click at [487, 47] on button "Clear" at bounding box center [479, 47] width 27 height 14
click at [419, 74] on div "Select Job Titles" at bounding box center [390, 78] width 182 height 12
type input "****"
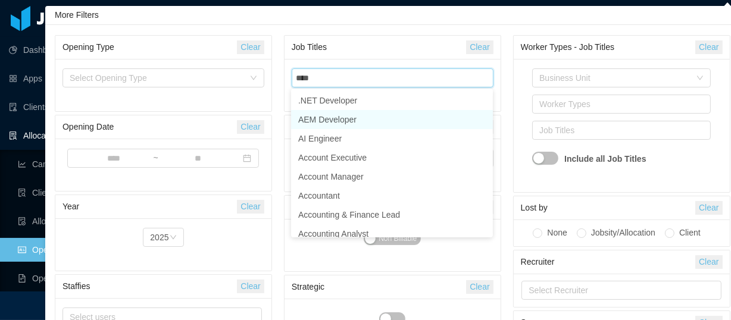
click at [399, 100] on li ".NET Developer" at bounding box center [392, 100] width 202 height 19
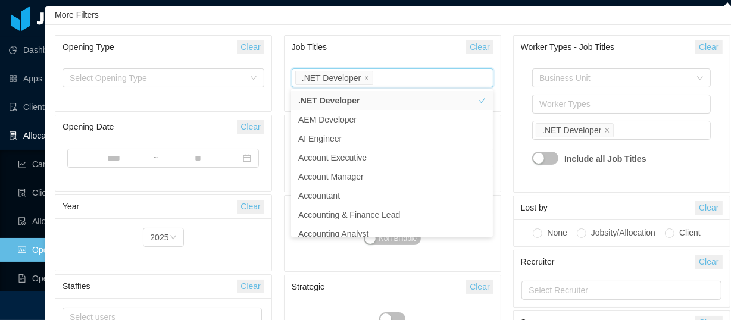
click at [476, 41] on button "Clear" at bounding box center [479, 47] width 27 height 14
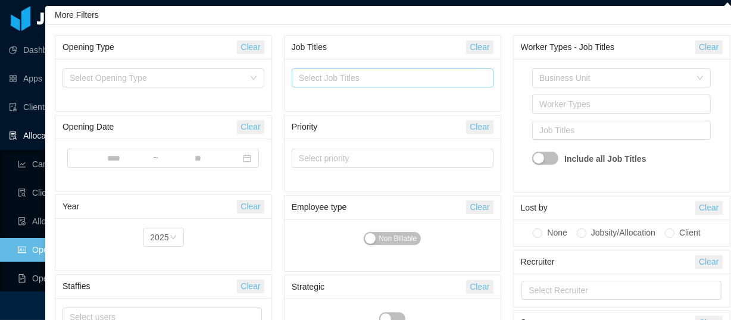
click at [398, 82] on div "Select Job Titles" at bounding box center [390, 78] width 182 height 12
type input "****"
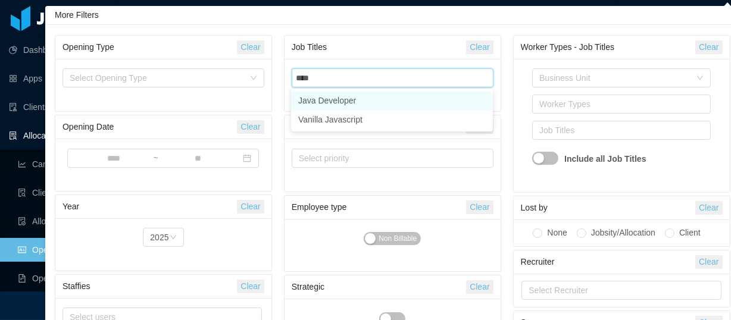
drag, startPoint x: 373, startPoint y: 99, endPoint x: 532, endPoint y: 142, distance: 164.9
click at [373, 99] on li "Java Developer" at bounding box center [392, 100] width 202 height 19
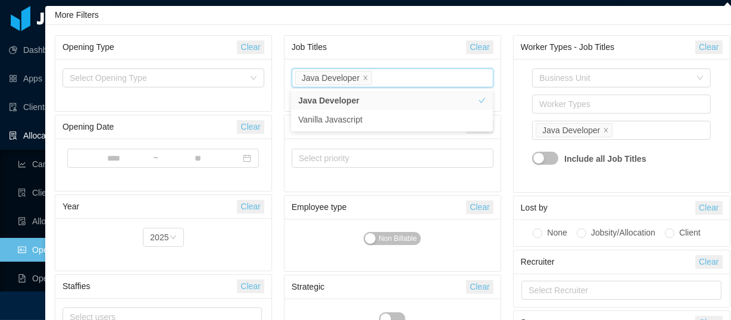
click at [522, 128] on div "Business Unit Worker Types Job Titles Java Developer Include all Job Titles" at bounding box center [622, 125] width 202 height 119
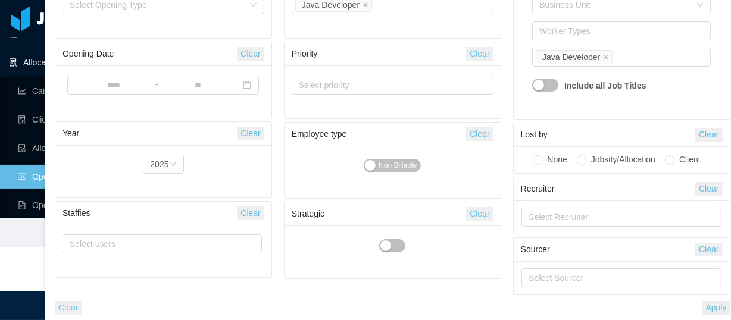
click at [717, 303] on button "Apply" at bounding box center [717, 308] width 28 height 14
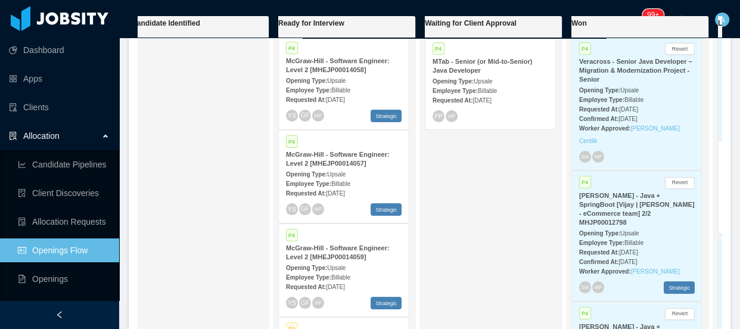
scroll to position [108, 0]
